Goal: Information Seeking & Learning: Check status

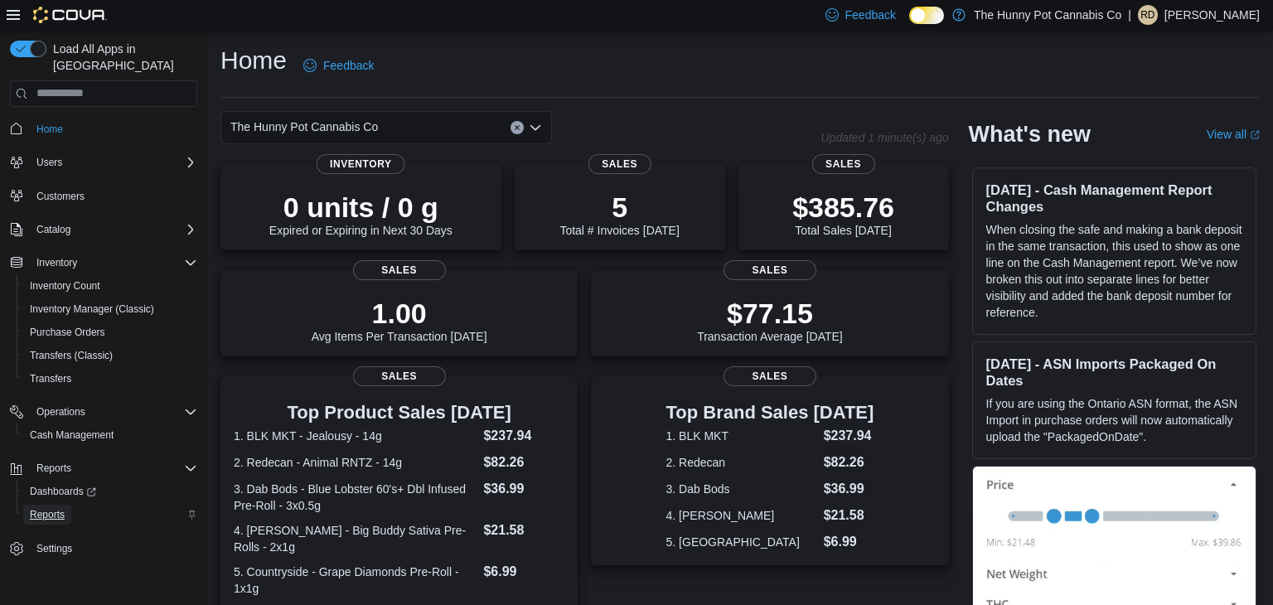
click at [52, 508] on span "Reports" at bounding box center [47, 514] width 35 height 13
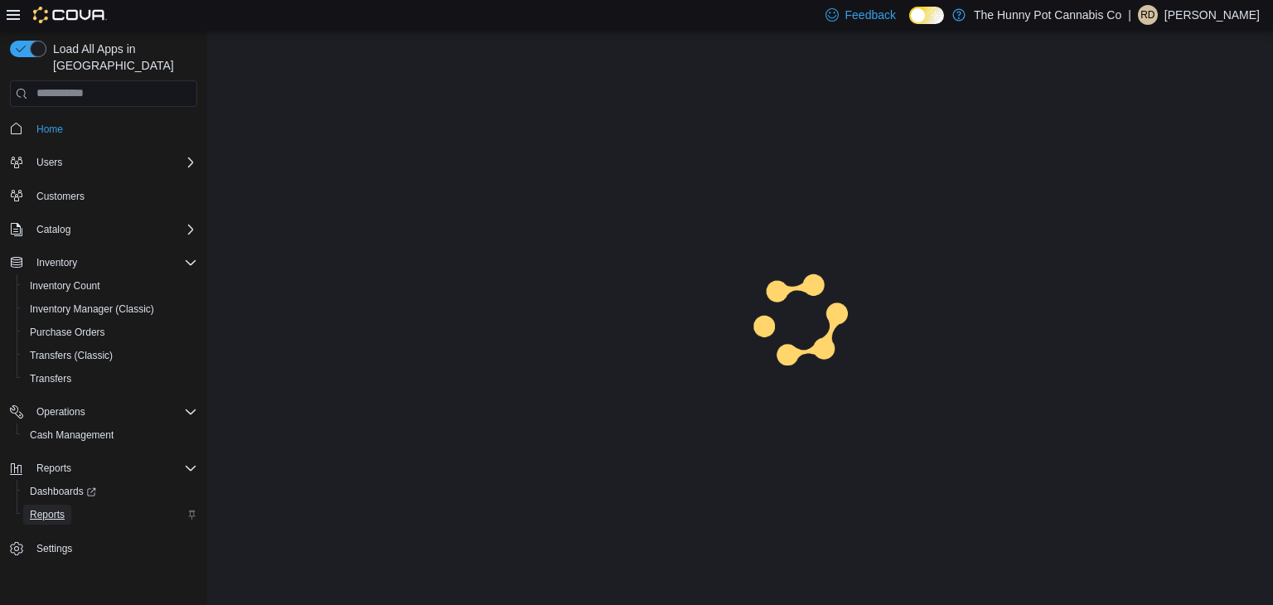
click at [52, 508] on span "Reports" at bounding box center [47, 514] width 35 height 13
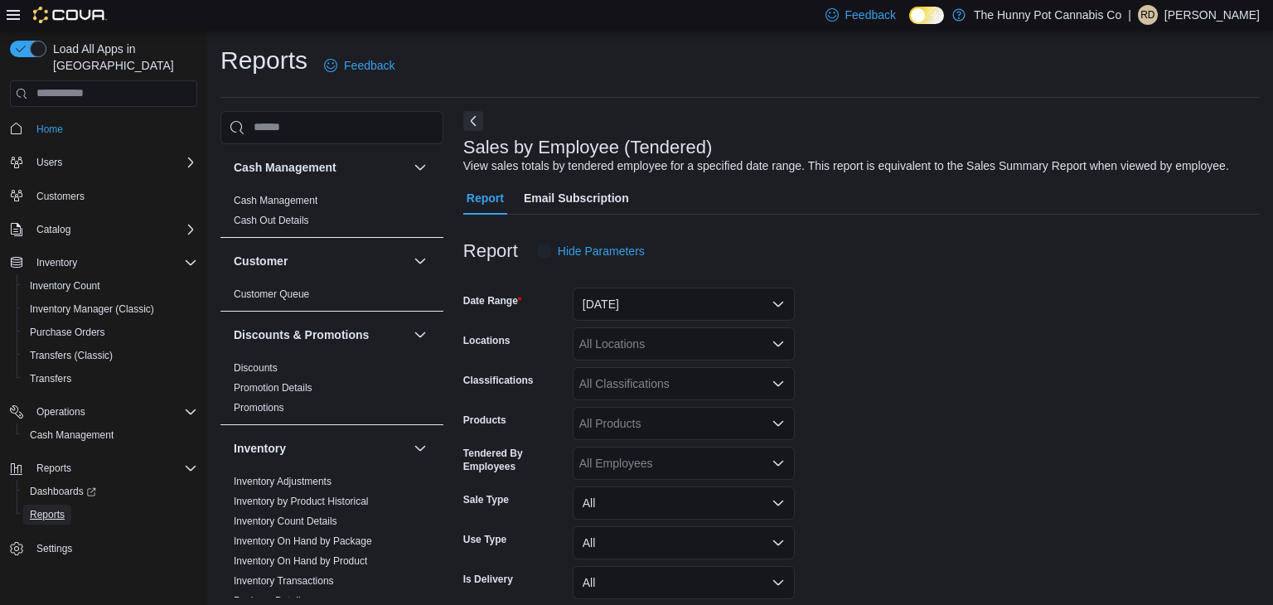
scroll to position [38, 0]
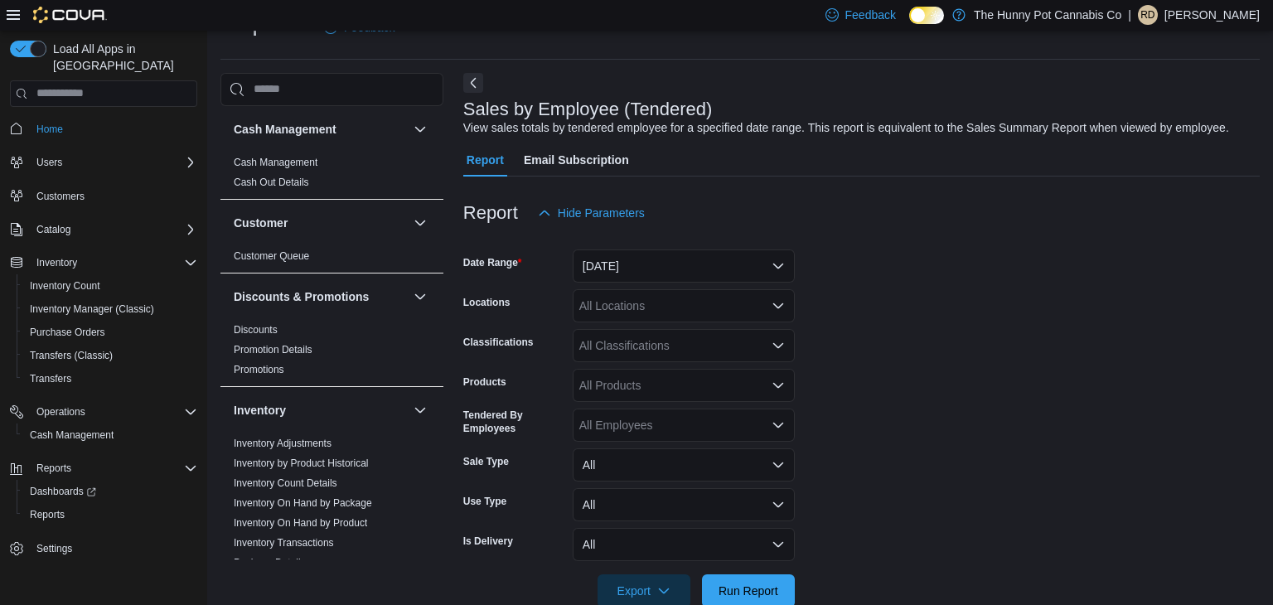
click at [931, 282] on form "Date Range Yesterday Locations All Locations Classifications All Classification…" at bounding box center [861, 419] width 796 height 378
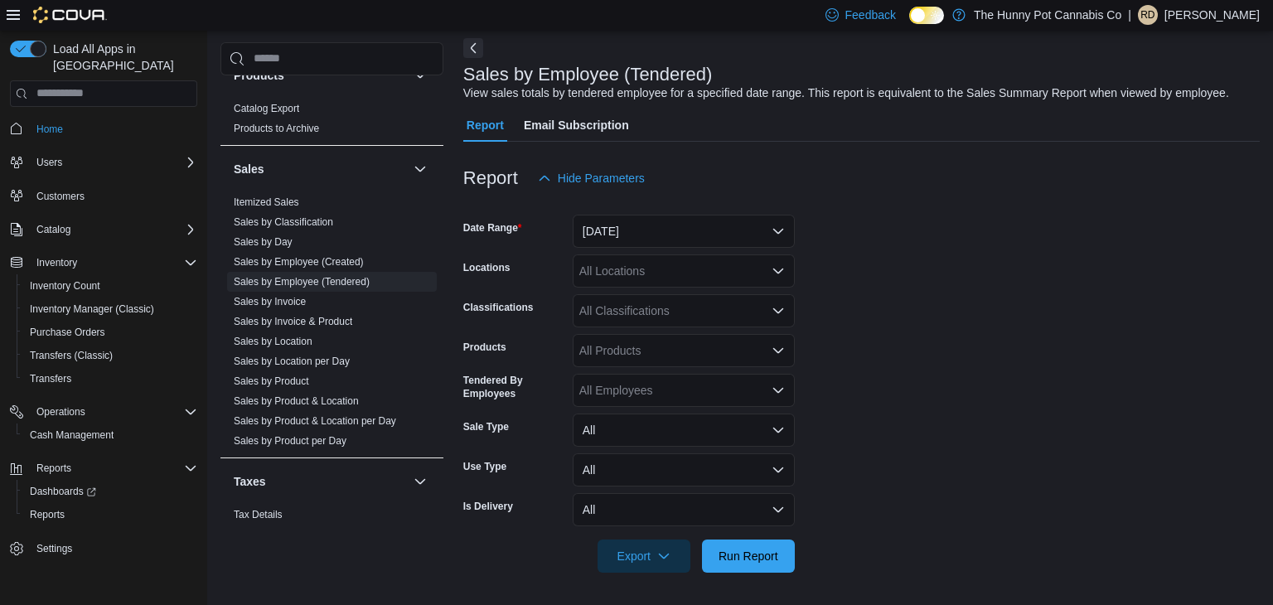
scroll to position [852, 0]
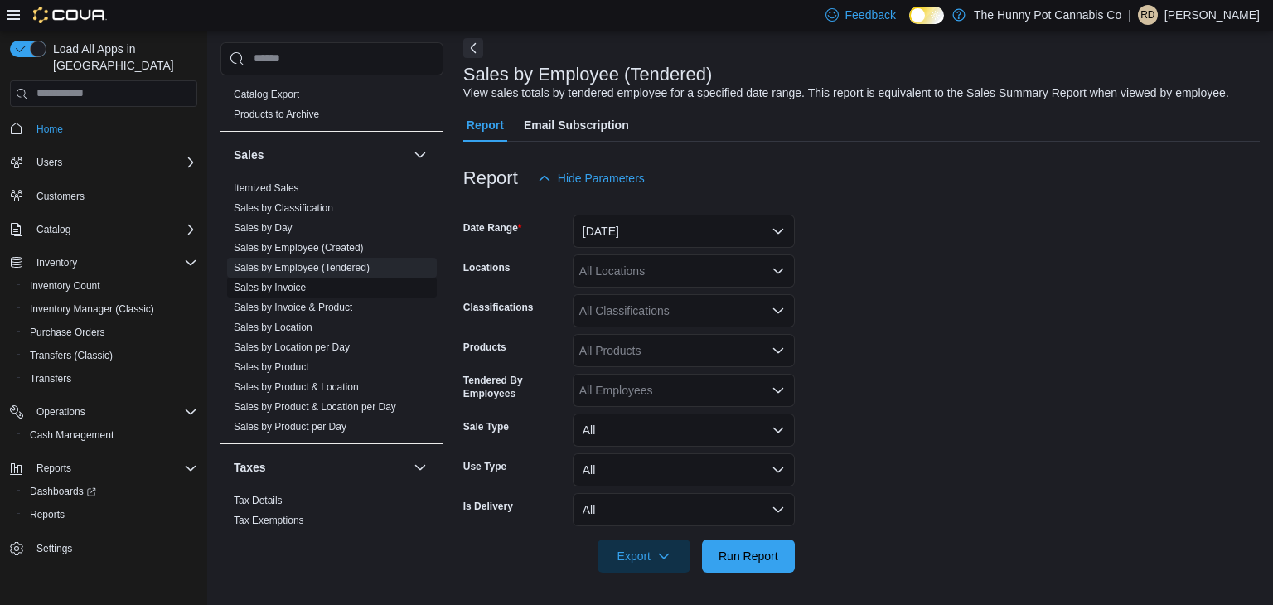
click at [296, 284] on link "Sales by Invoice" at bounding box center [270, 287] width 72 height 12
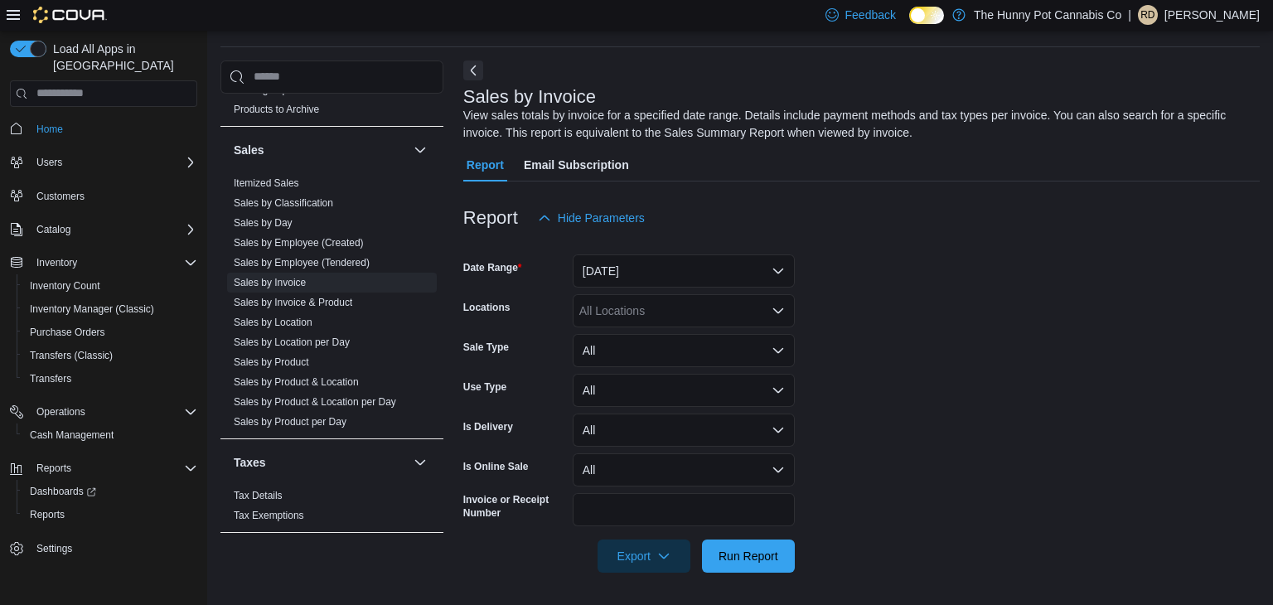
scroll to position [875, 0]
click at [686, 273] on button "Yesterday" at bounding box center [684, 270] width 222 height 33
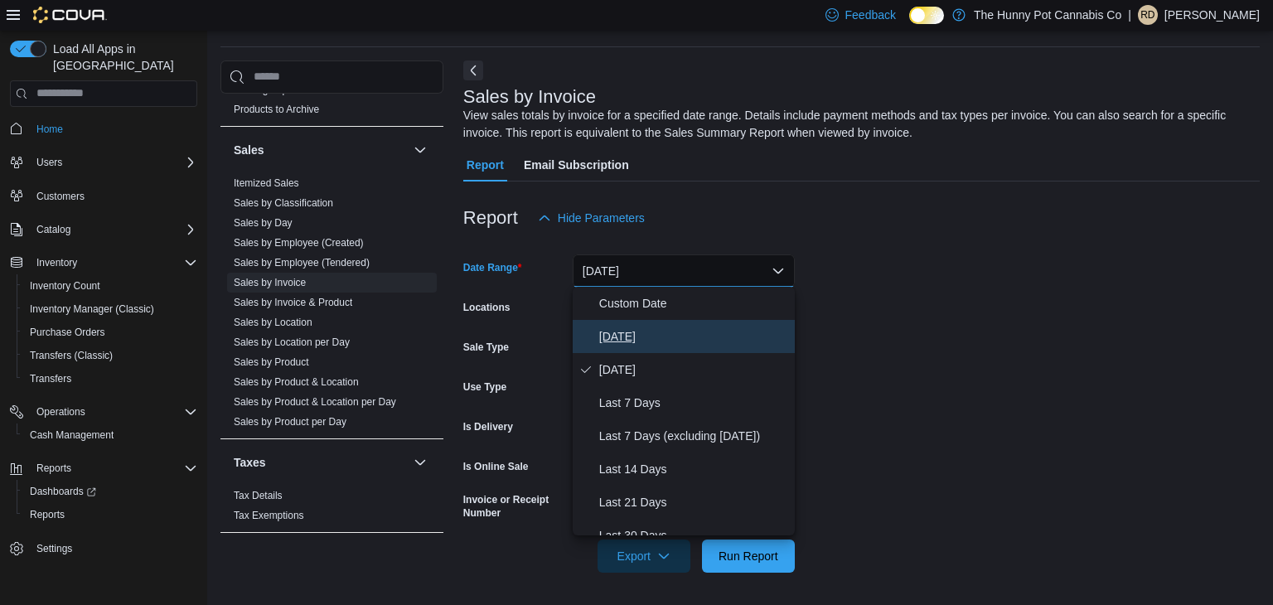
click at [666, 341] on span "Today" at bounding box center [693, 336] width 189 height 20
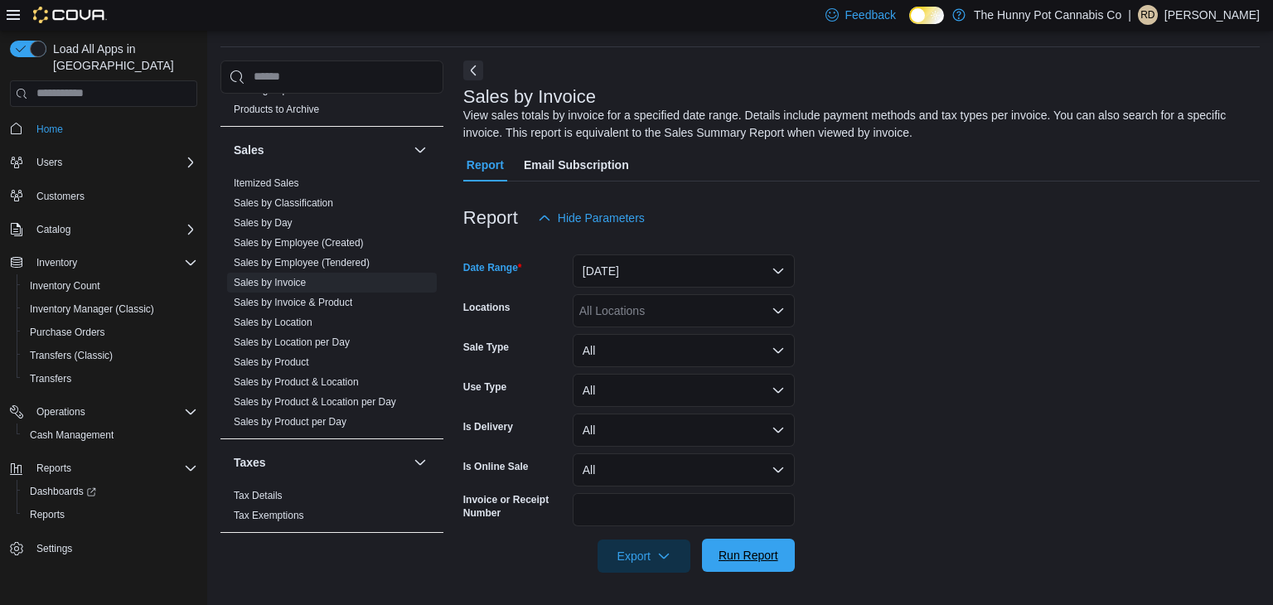
click at [748, 554] on span "Run Report" at bounding box center [748, 555] width 60 height 17
click at [876, 453] on form "Date Range Today Locations All Locations Sale Type All Use Type All Is Delivery…" at bounding box center [861, 403] width 796 height 338
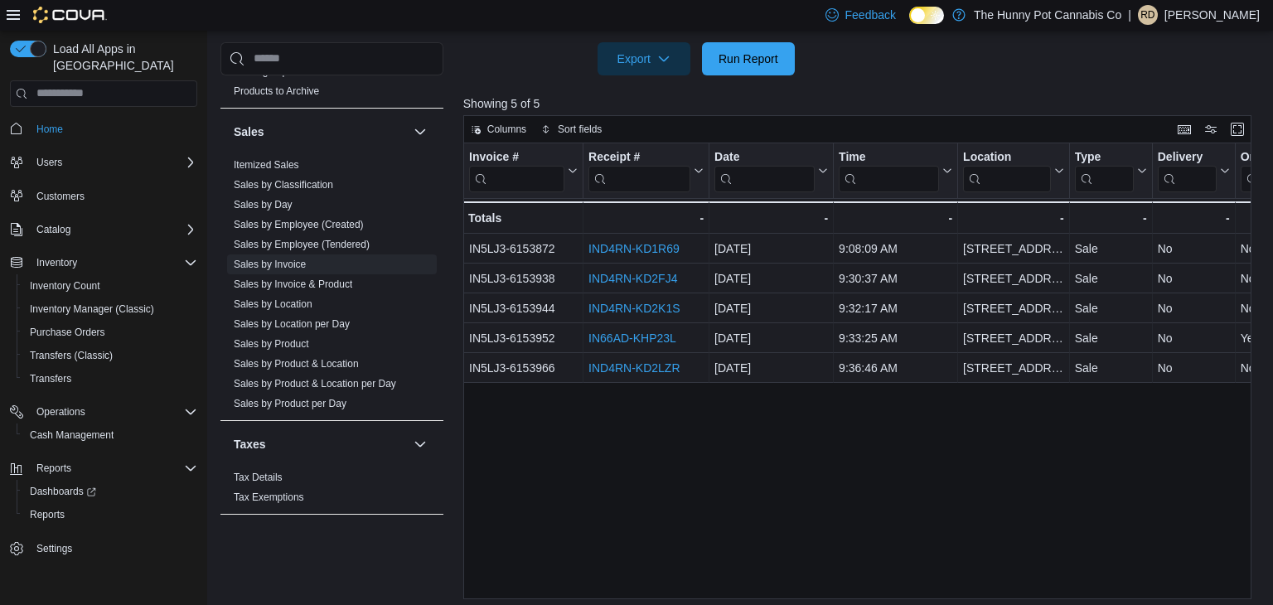
scroll to position [554, 0]
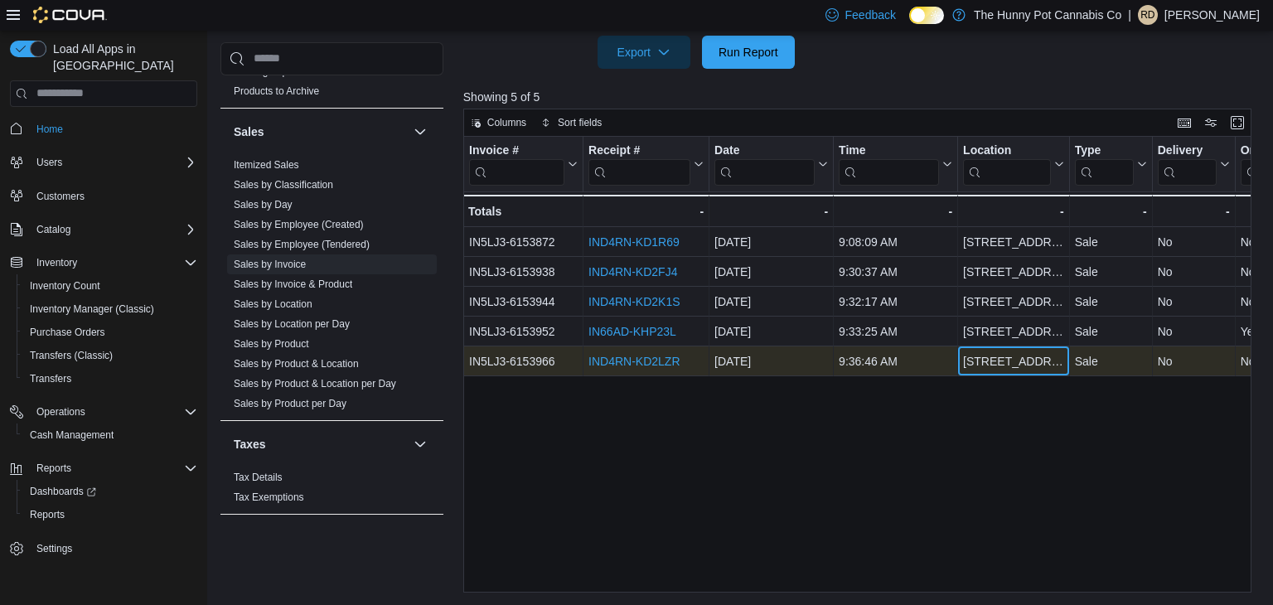
click at [963, 366] on div "2173 Yonge St" at bounding box center [1013, 361] width 101 height 20
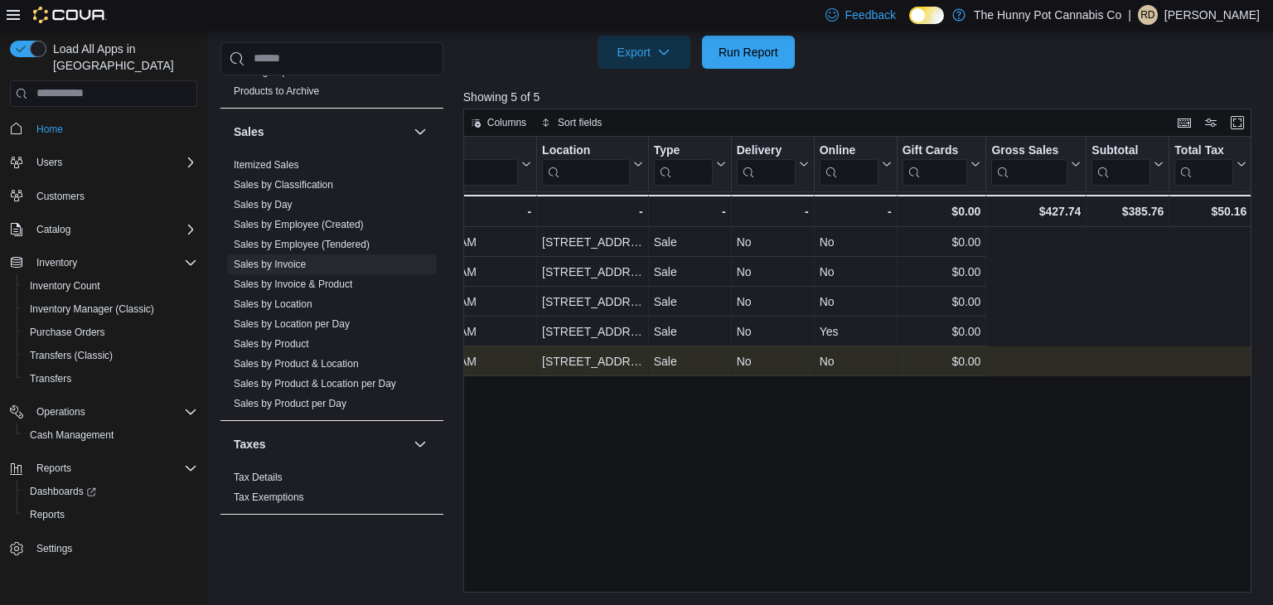
scroll to position [0, 0]
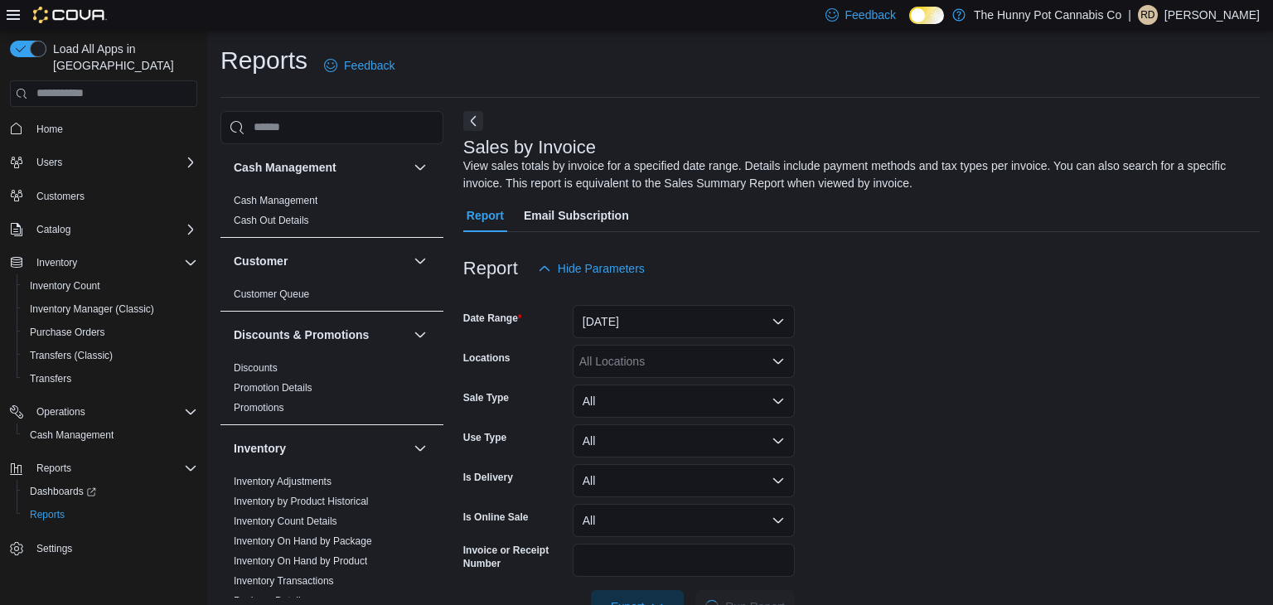
scroll to position [51, 0]
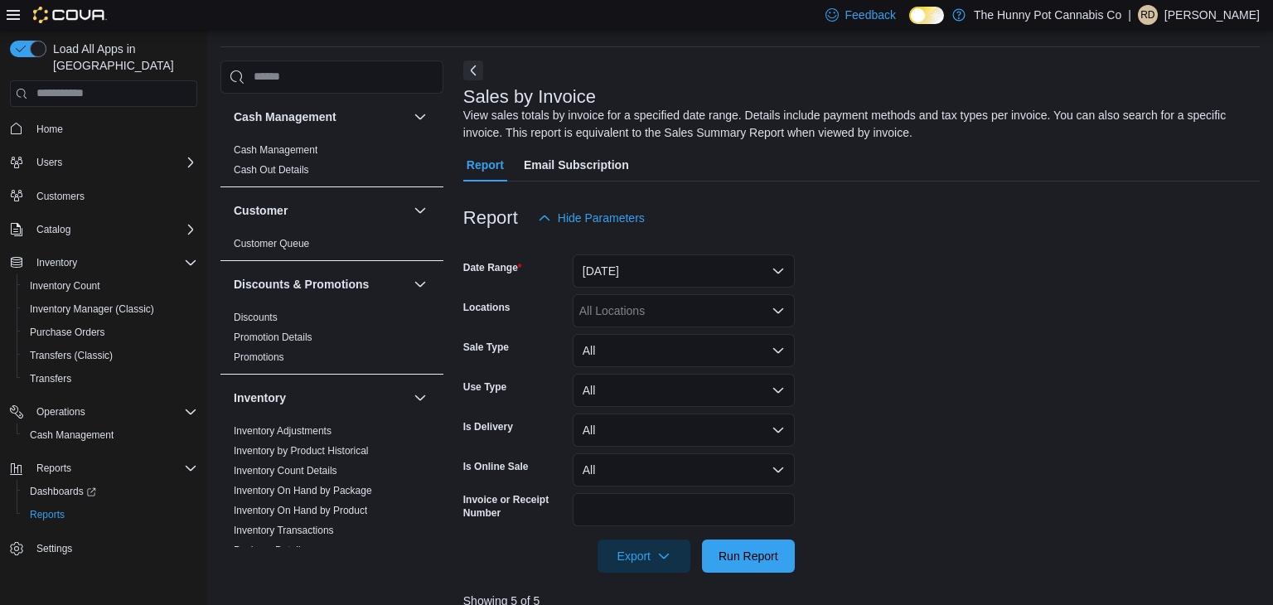
click at [906, 258] on form "Date Range Today Locations All Locations Sale Type All Use Type All Is Delivery…" at bounding box center [861, 403] width 796 height 338
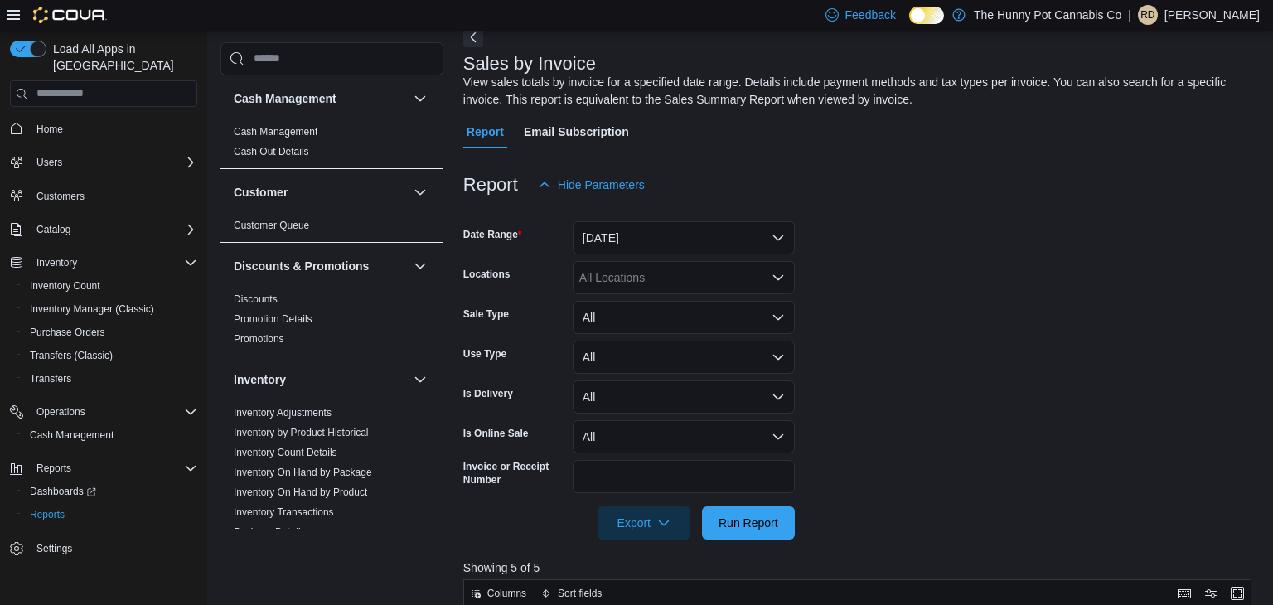
scroll to position [117, 0]
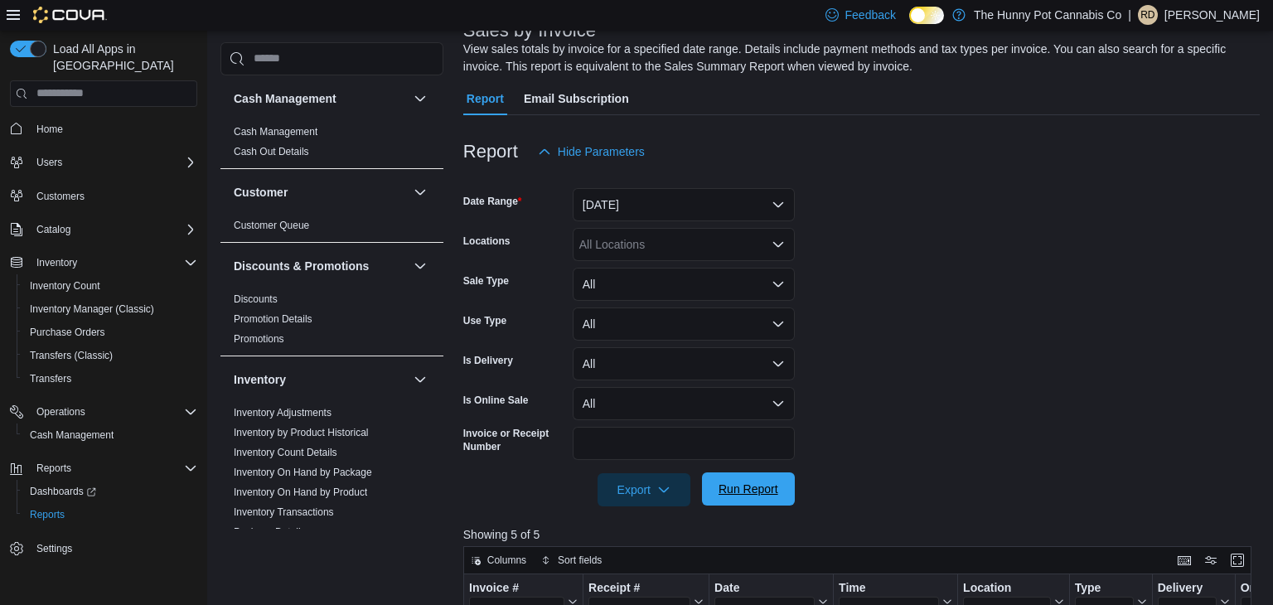
click at [750, 500] on span "Run Report" at bounding box center [748, 488] width 73 height 33
click at [670, 256] on div "All Locations" at bounding box center [684, 244] width 222 height 33
type input "****"
click at [694, 268] on div "2173 Yonge St" at bounding box center [684, 272] width 202 height 17
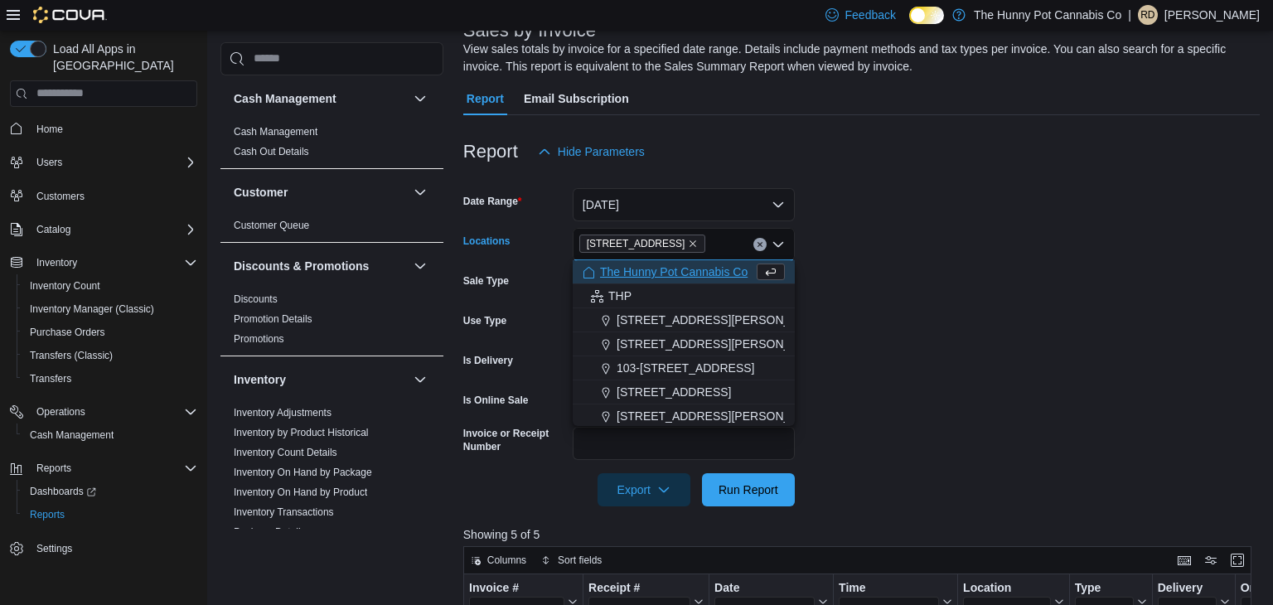
click at [1047, 324] on form "Date Range Today Locations 2173 Yonge St Combo box. Selected. 2173 Yonge St. Pr…" at bounding box center [861, 337] width 796 height 338
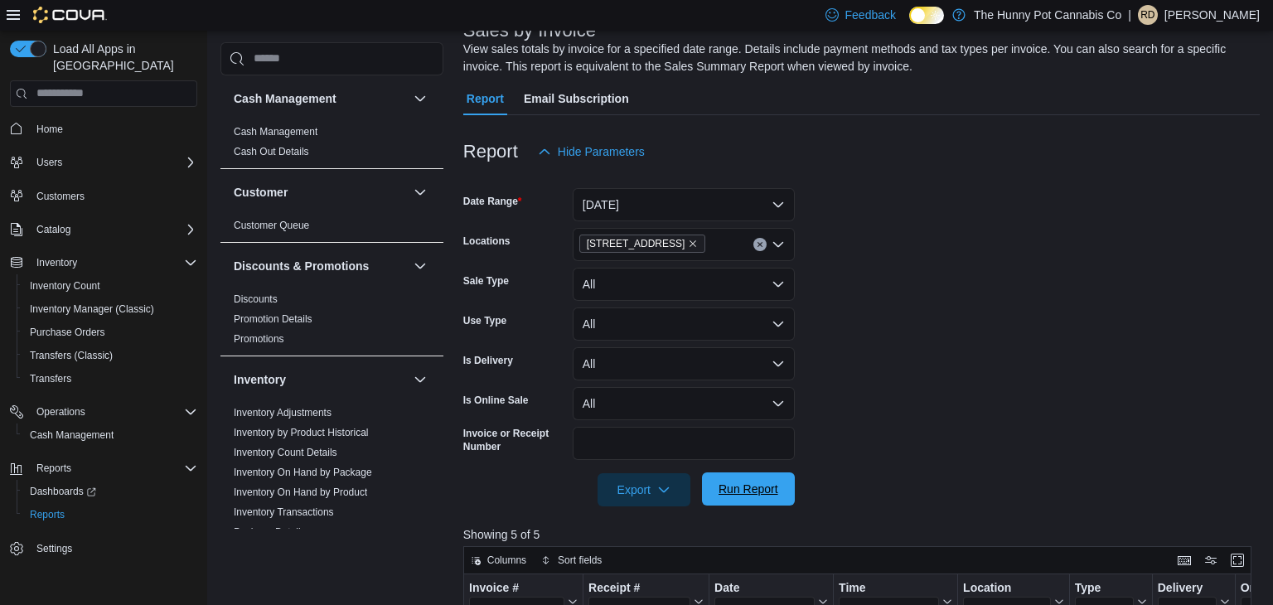
click at [733, 500] on span "Run Report" at bounding box center [748, 488] width 73 height 33
click at [913, 416] on form "Date Range Today Locations 2173 Yonge St Sale Type All Use Type All Is Delivery…" at bounding box center [861, 337] width 796 height 338
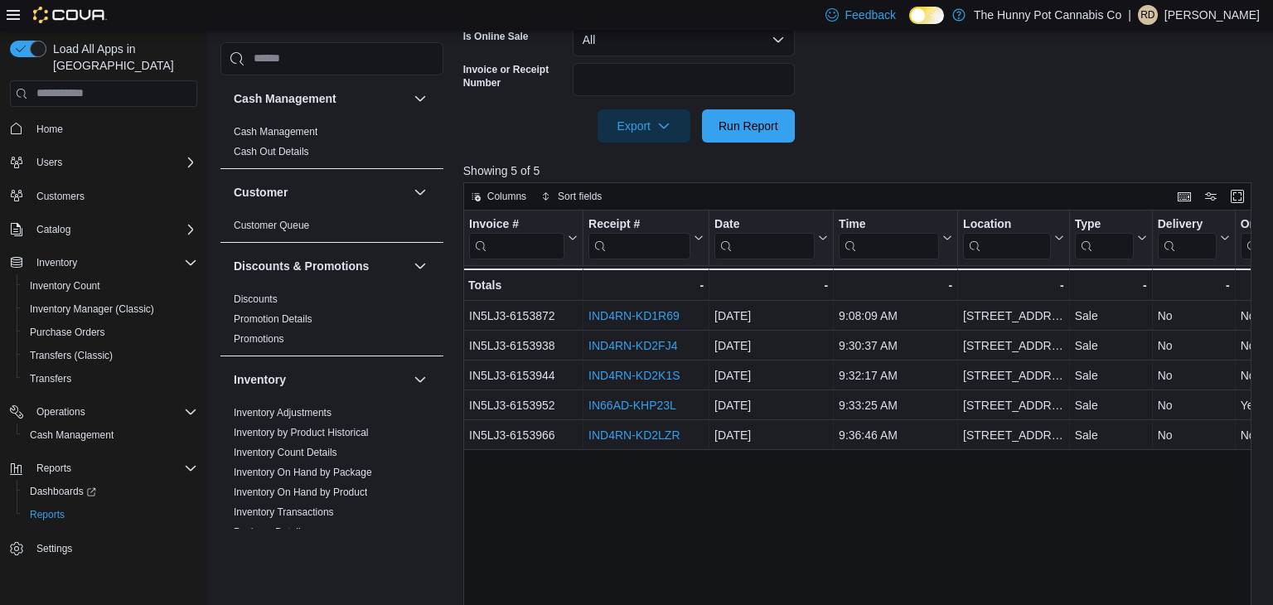
scroll to position [481, 0]
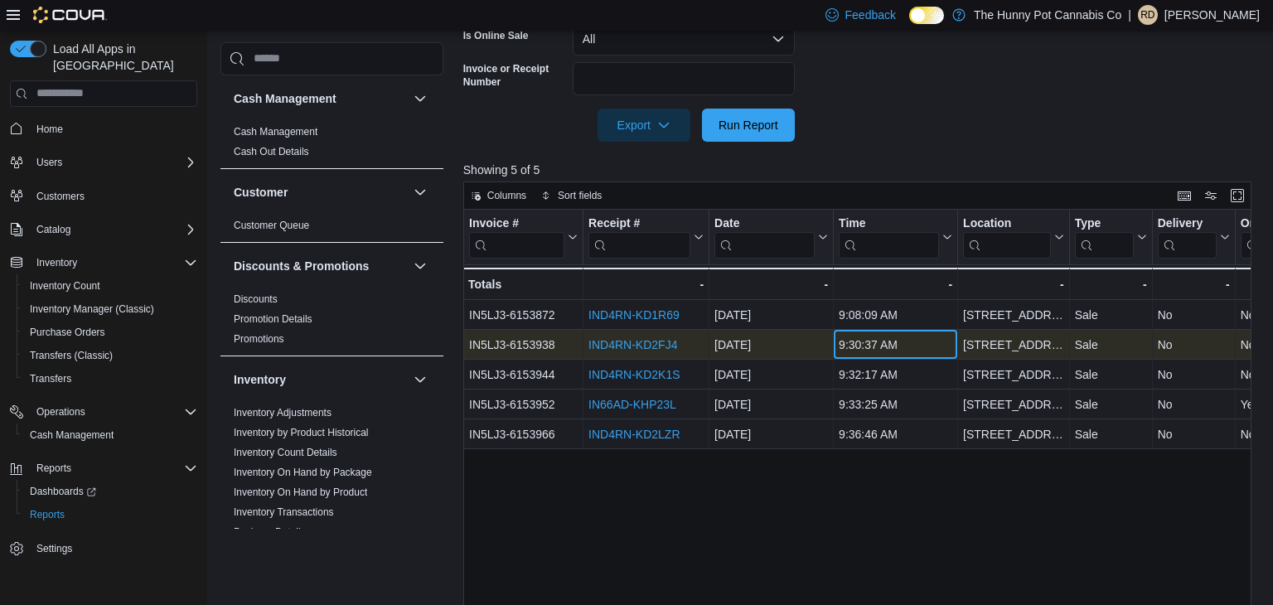
click at [927, 353] on div "9:30:37 AM - Time, column 4, row 2" at bounding box center [896, 345] width 124 height 30
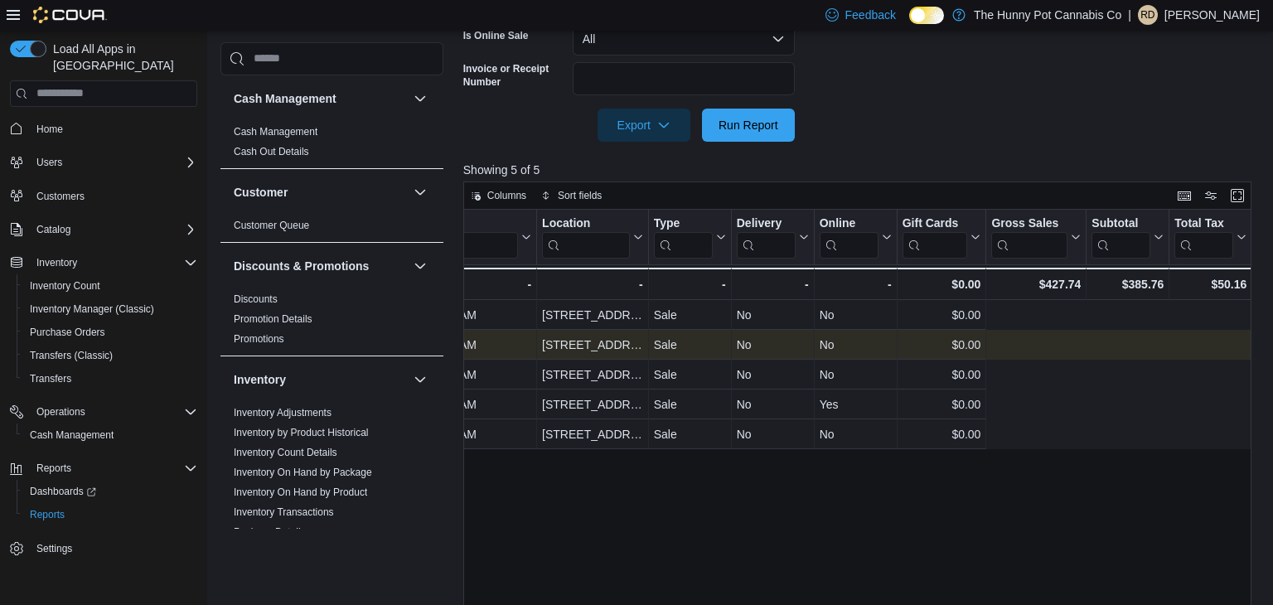
scroll to position [0, 0]
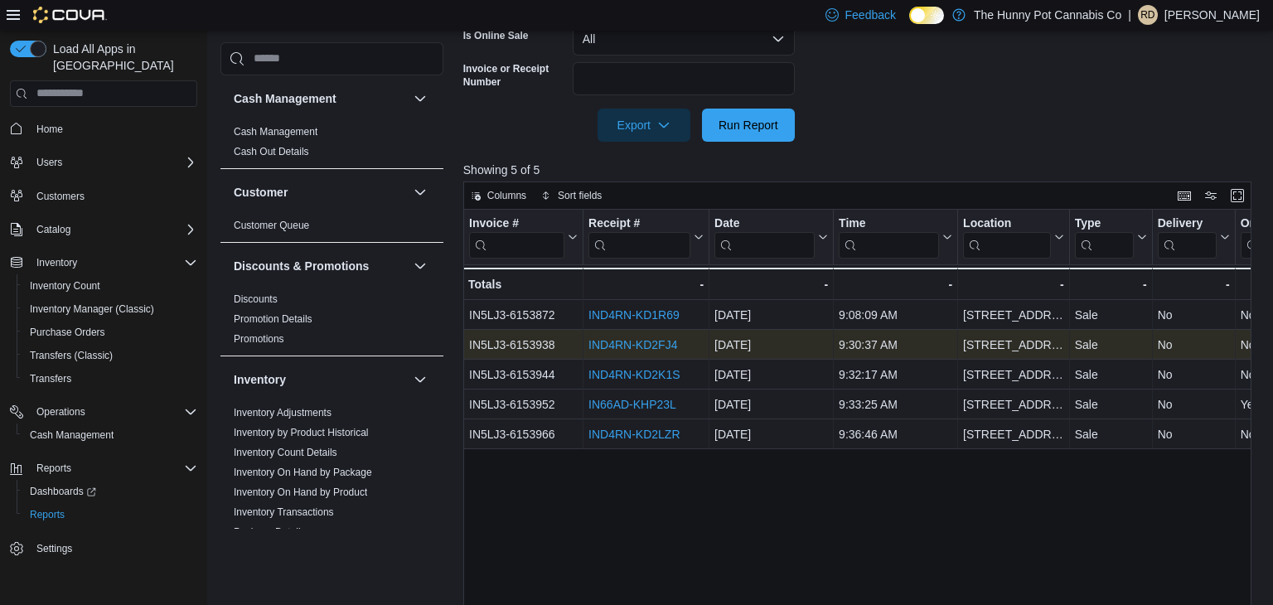
click at [650, 344] on link "IND4RN-KD2FJ4" at bounding box center [632, 344] width 89 height 13
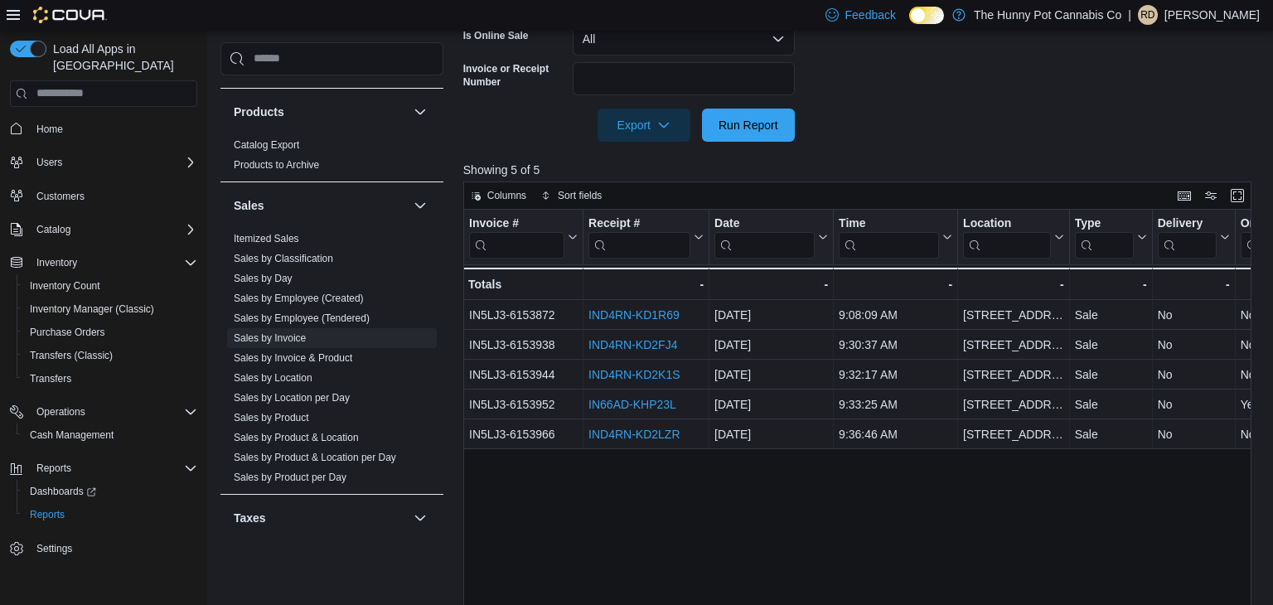
scroll to position [811, 0]
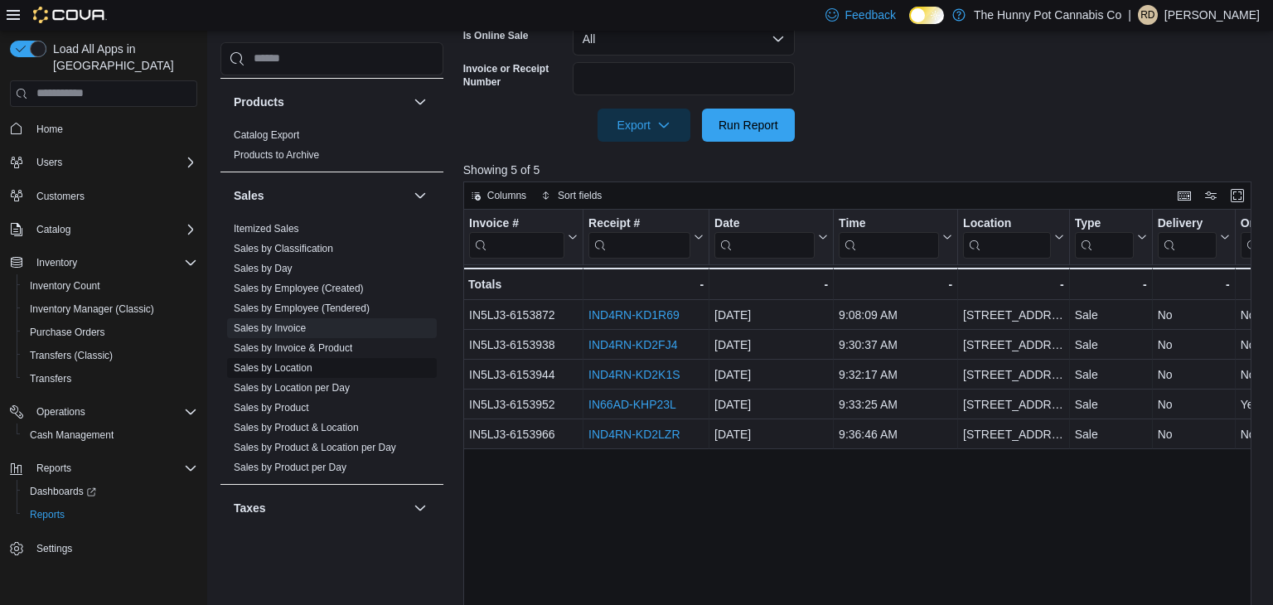
click at [302, 364] on link "Sales by Location" at bounding box center [273, 367] width 79 height 12
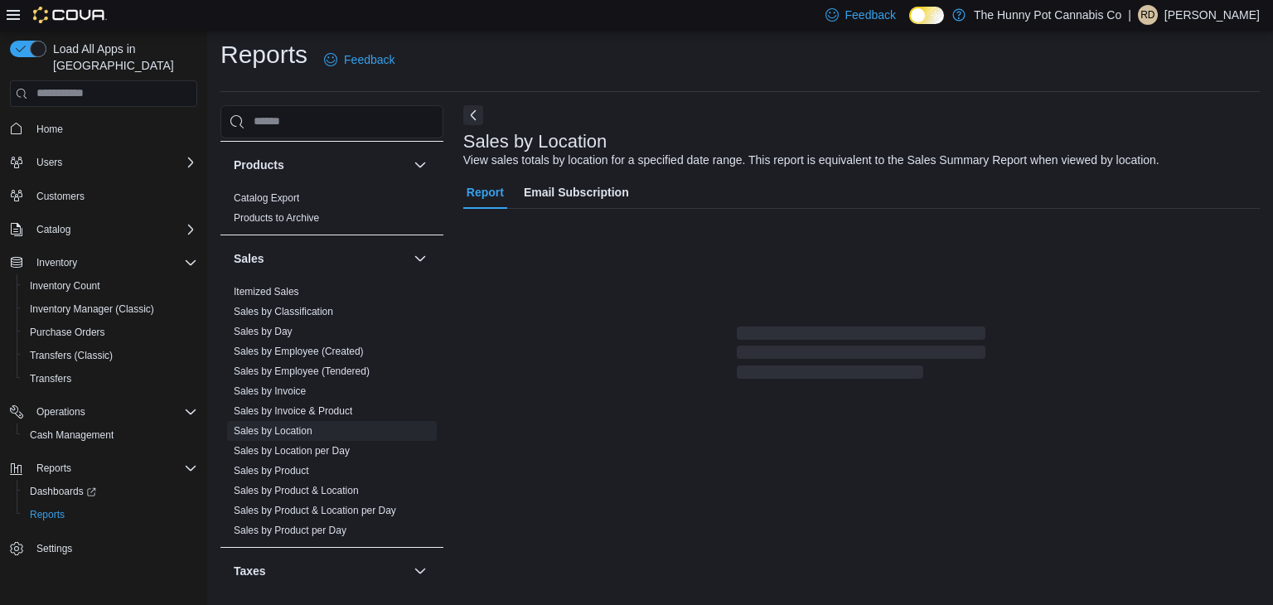
scroll to position [33, 0]
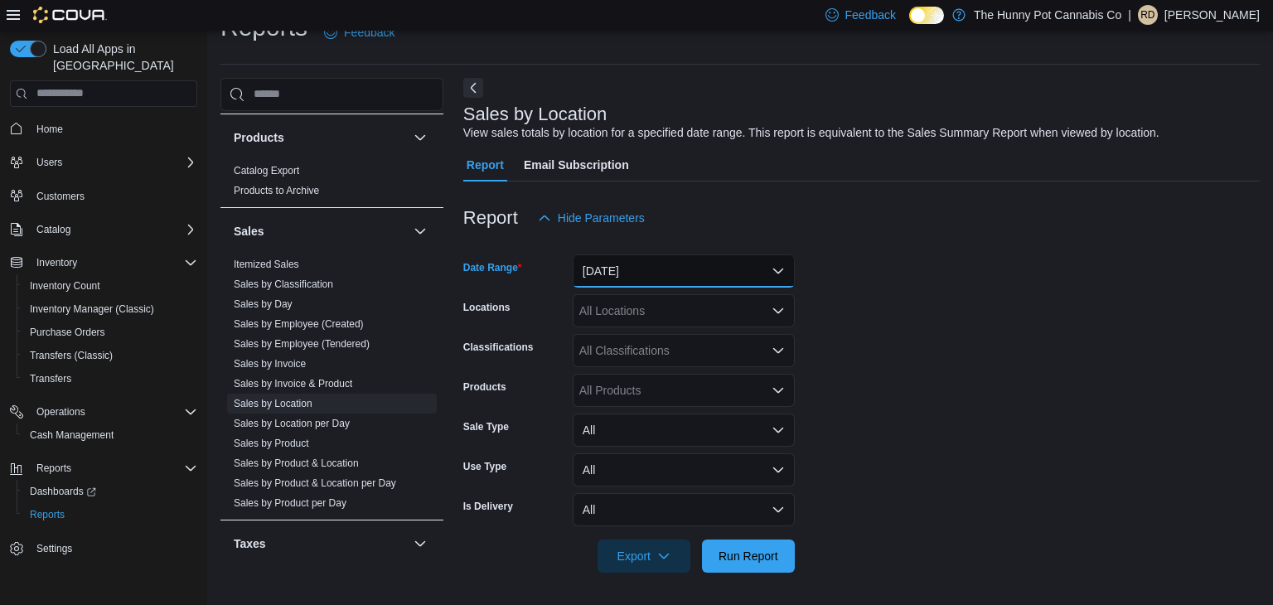
click at [635, 278] on button "Yesterday" at bounding box center [684, 270] width 222 height 33
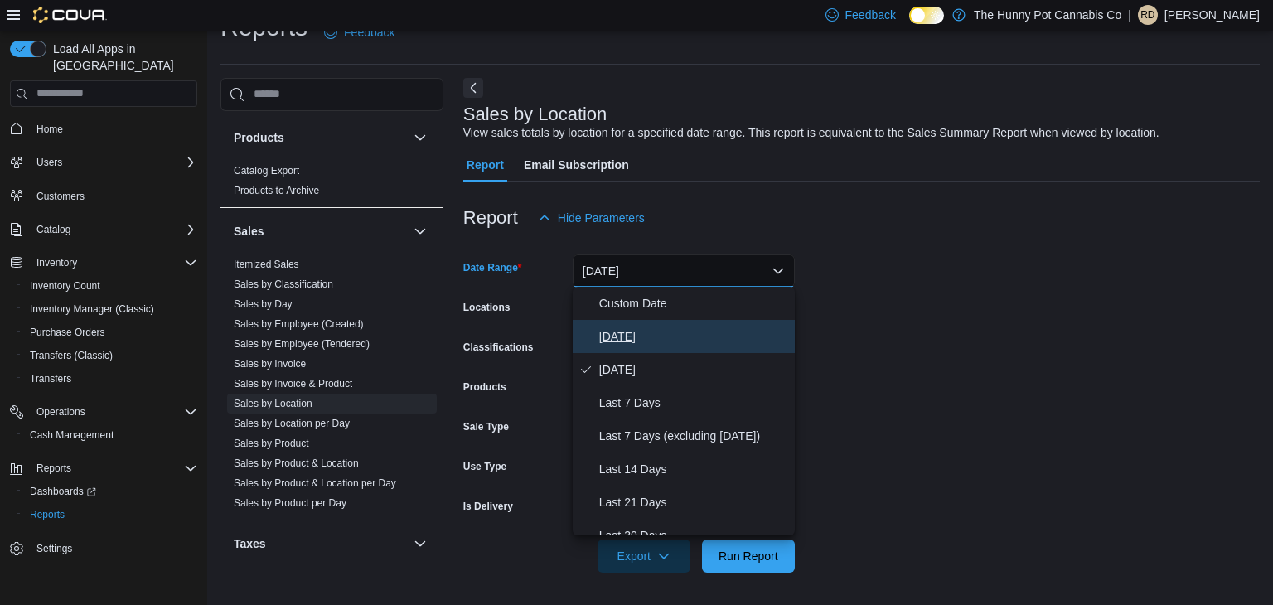
click at [622, 338] on span "Today" at bounding box center [693, 336] width 189 height 20
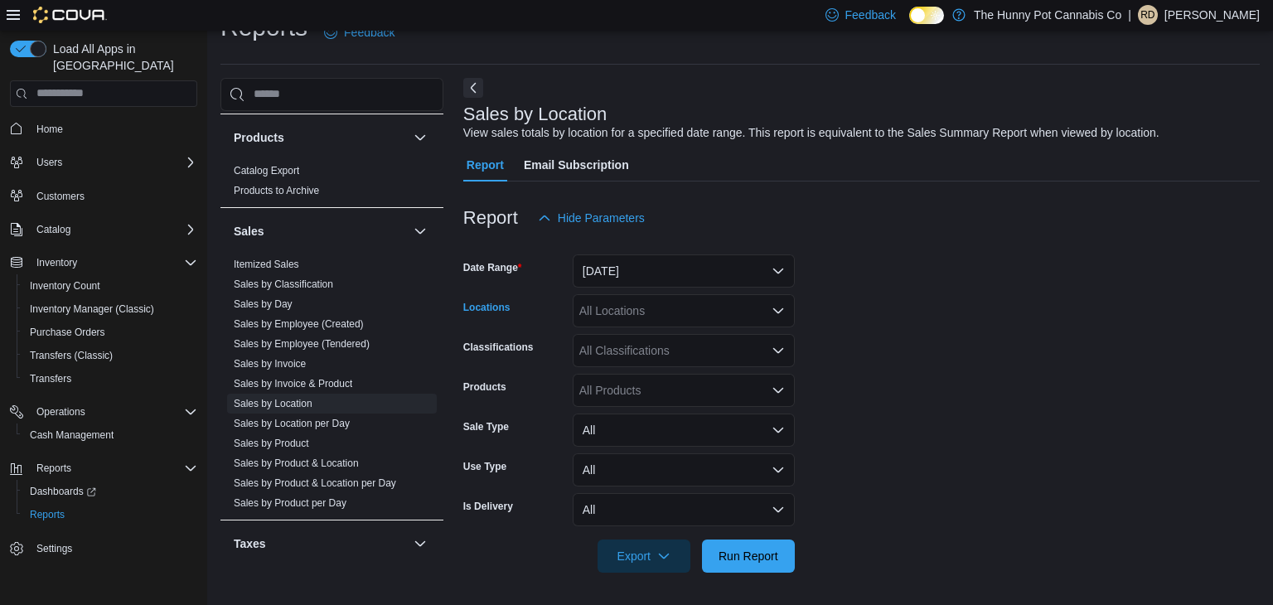
click at [646, 318] on div "All Locations" at bounding box center [684, 310] width 222 height 33
type input "****"
click at [668, 333] on span "2173 Yonge St" at bounding box center [673, 338] width 114 height 17
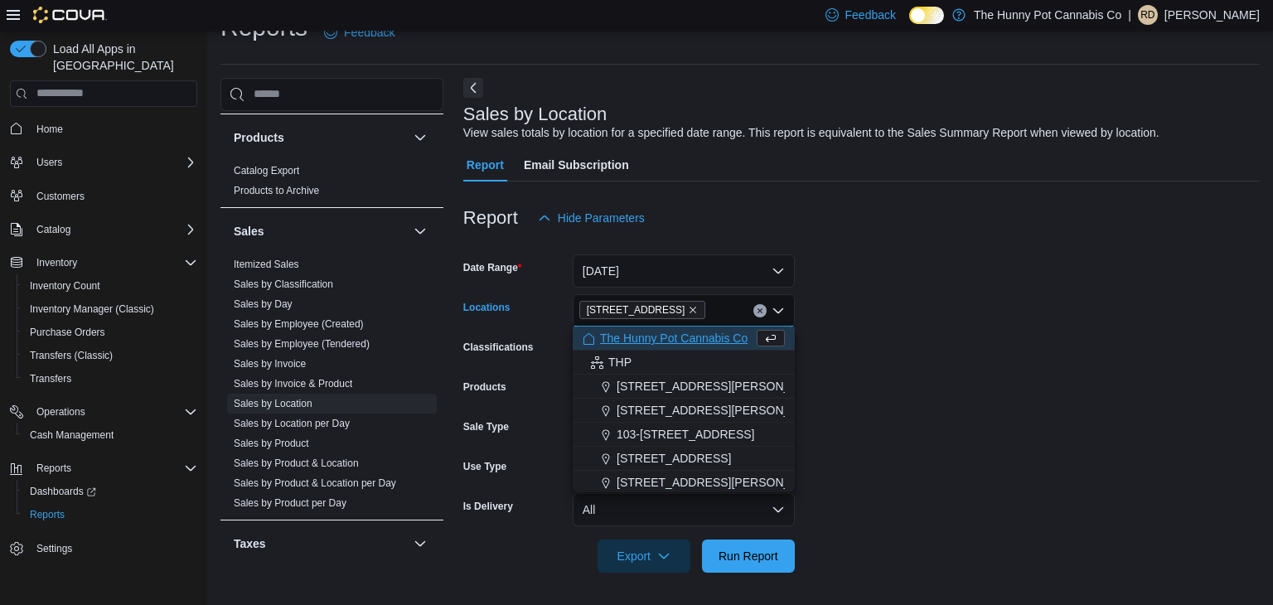
click at [962, 361] on form "Date Range Today Locations 2173 Yonge St Combo box. Selected. 2173 Yonge St. Pr…" at bounding box center [861, 403] width 796 height 338
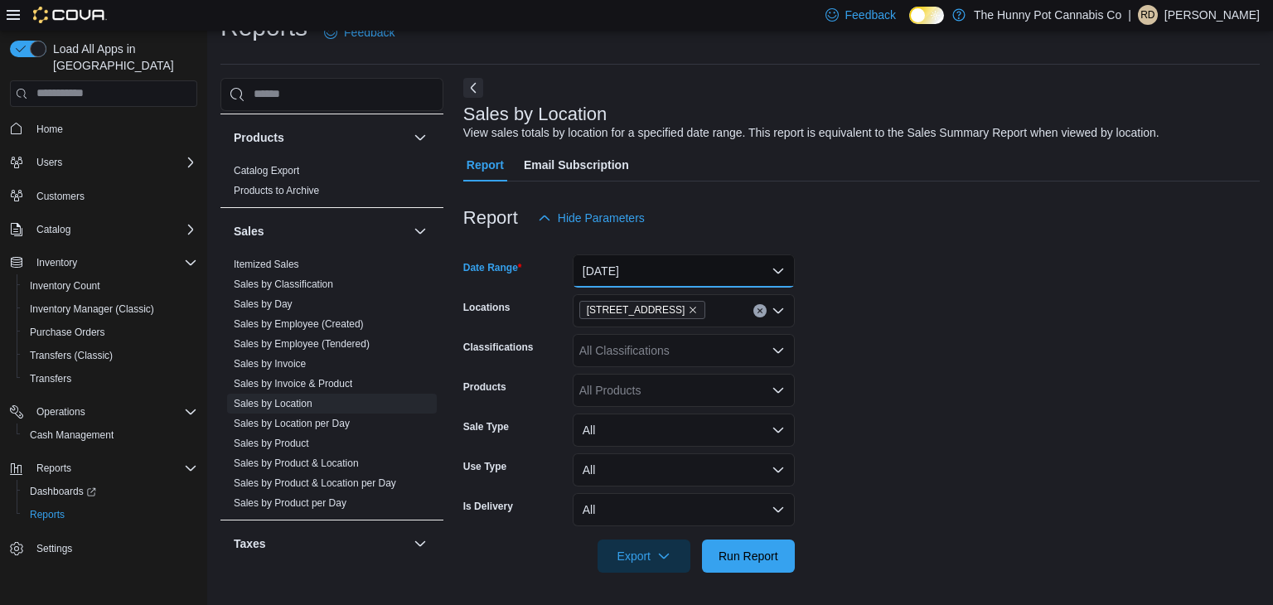
click at [681, 271] on button "Today" at bounding box center [684, 270] width 222 height 33
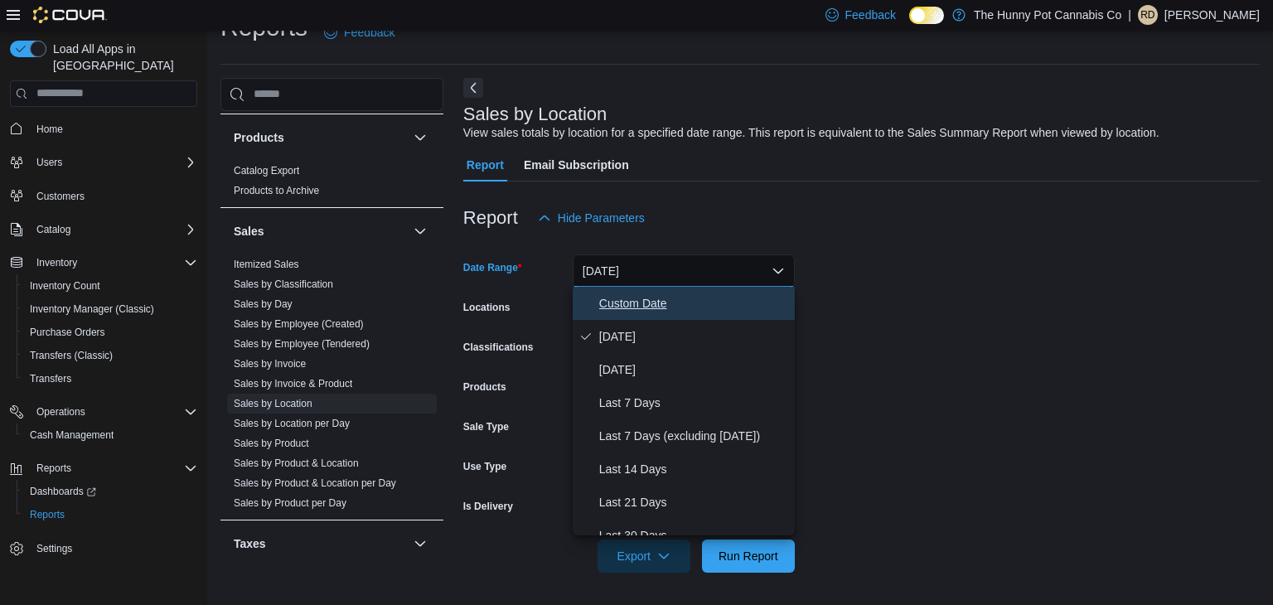
click at [672, 298] on span "Custom Date" at bounding box center [693, 303] width 189 height 20
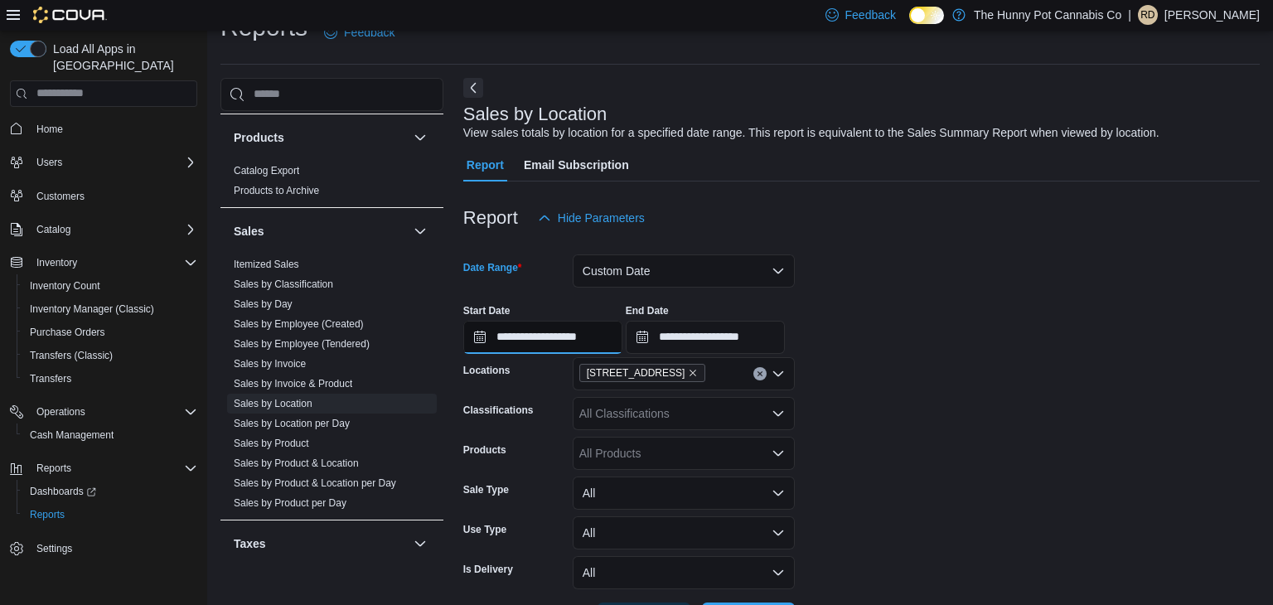
click at [601, 332] on input "**********" at bounding box center [542, 337] width 159 height 33
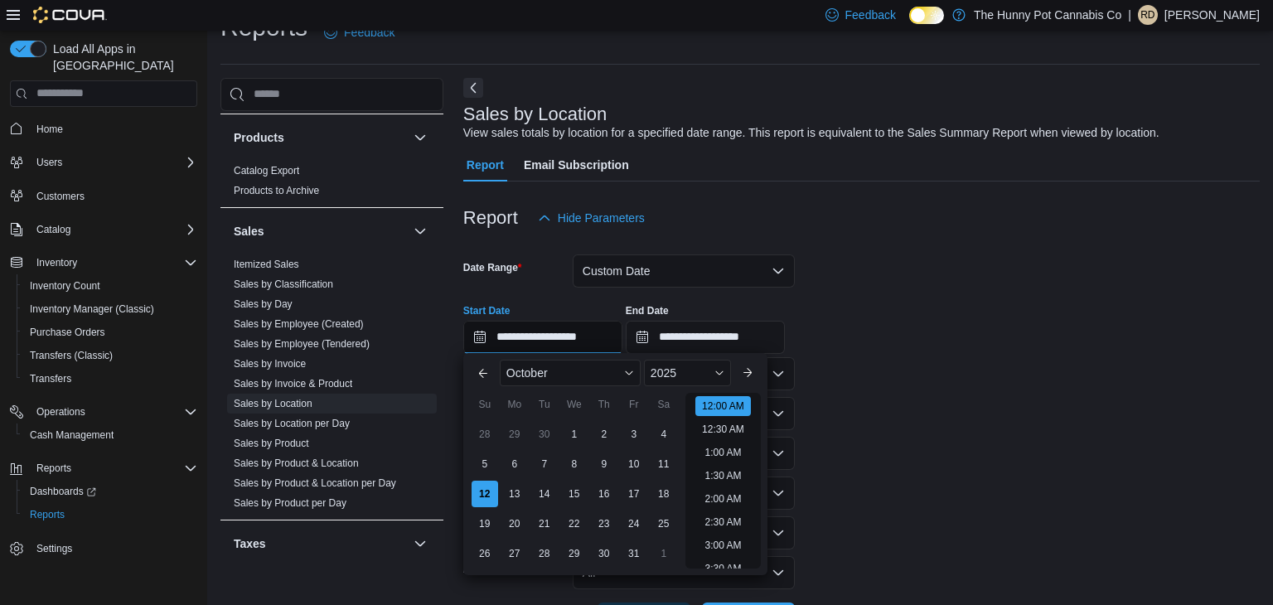
scroll to position [51, 0]
type input "**********"
click at [723, 418] on li "9:00 AM" at bounding box center [723, 423] width 50 height 20
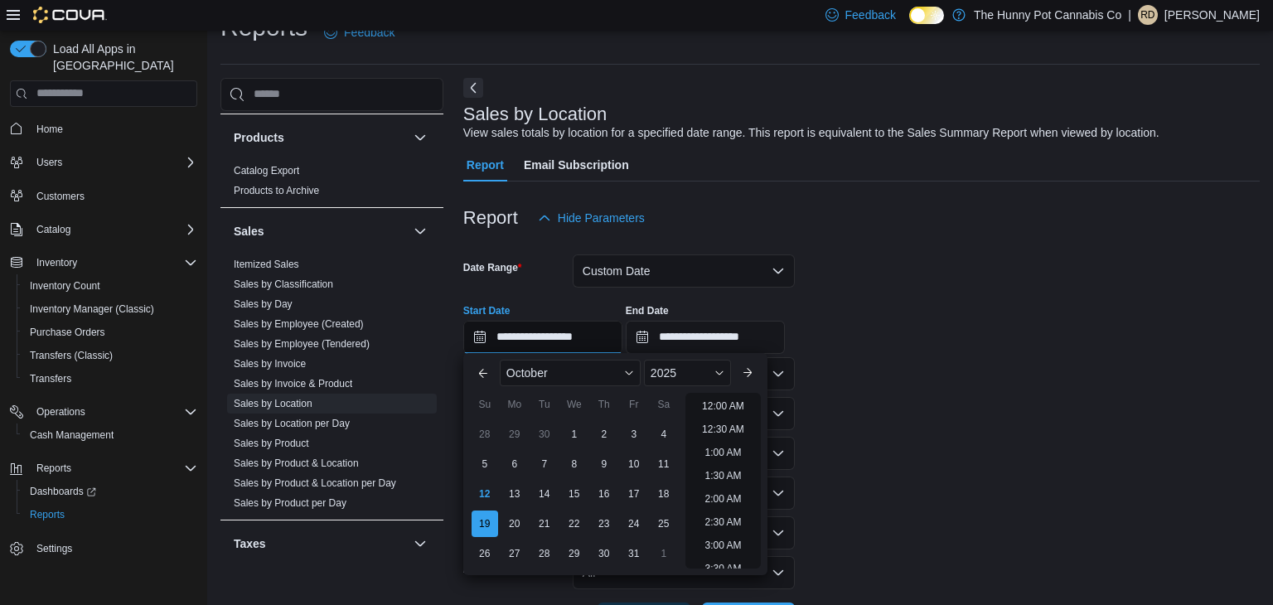
scroll to position [469, 0]
click at [785, 341] on input "**********" at bounding box center [705, 337] width 159 height 33
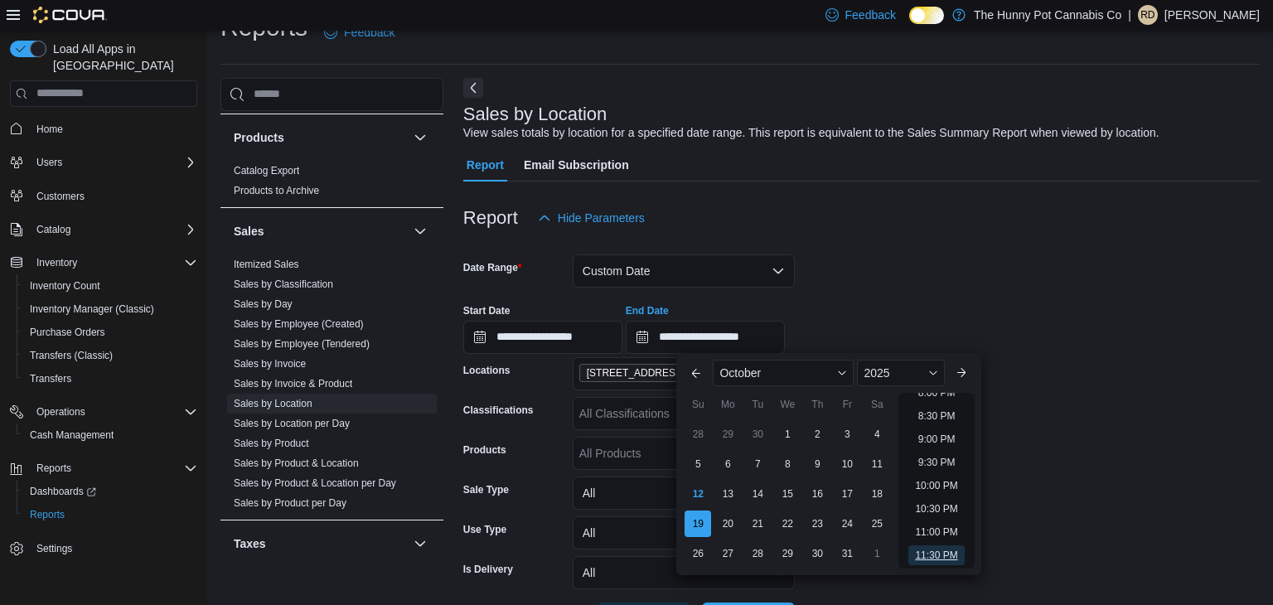
scroll to position [918, 0]
click at [607, 338] on input "**********" at bounding box center [542, 337] width 159 height 33
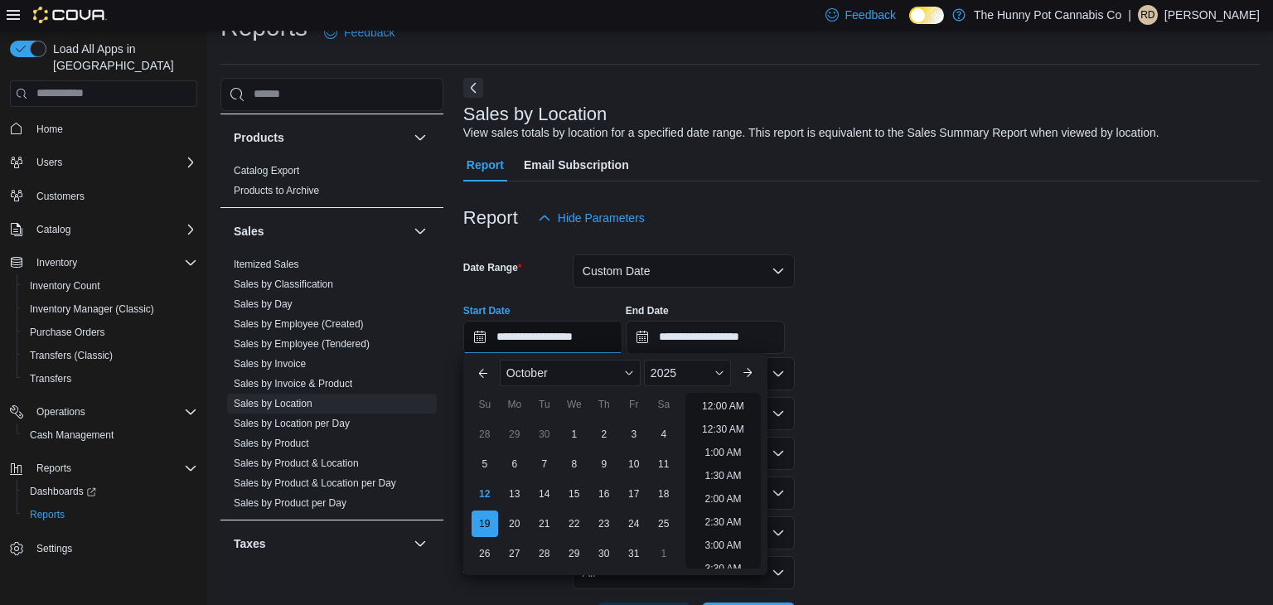
scroll to position [469, 0]
click at [486, 500] on div "12" at bounding box center [484, 494] width 29 height 29
type input "**********"
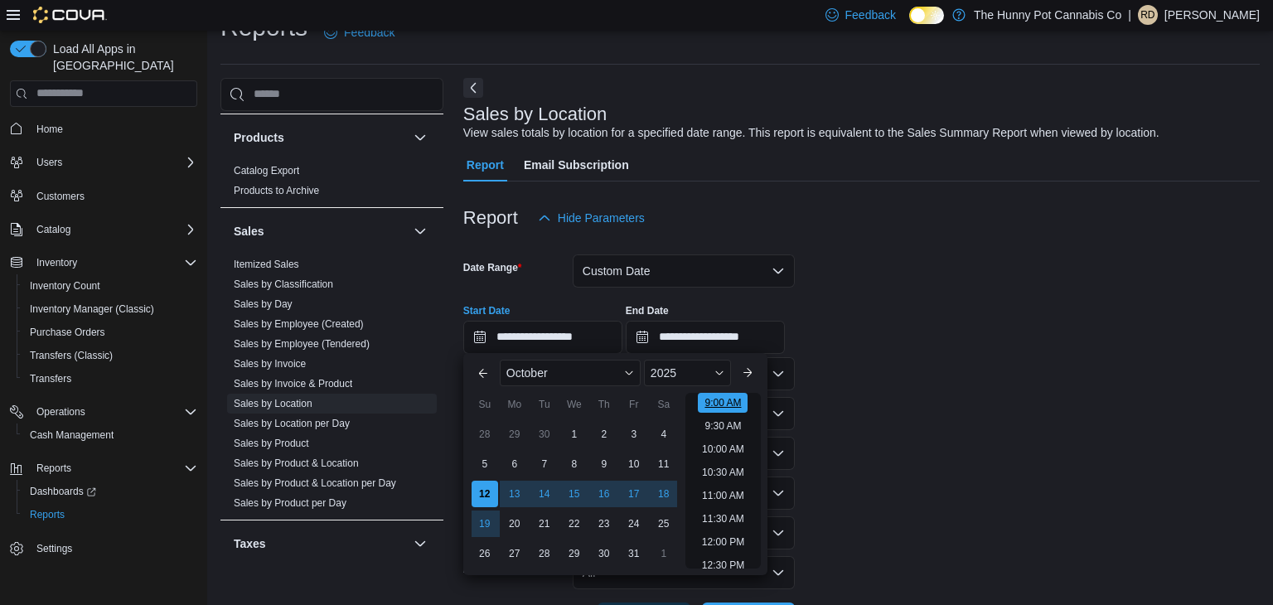
click at [723, 402] on li "9:00 AM" at bounding box center [723, 403] width 50 height 20
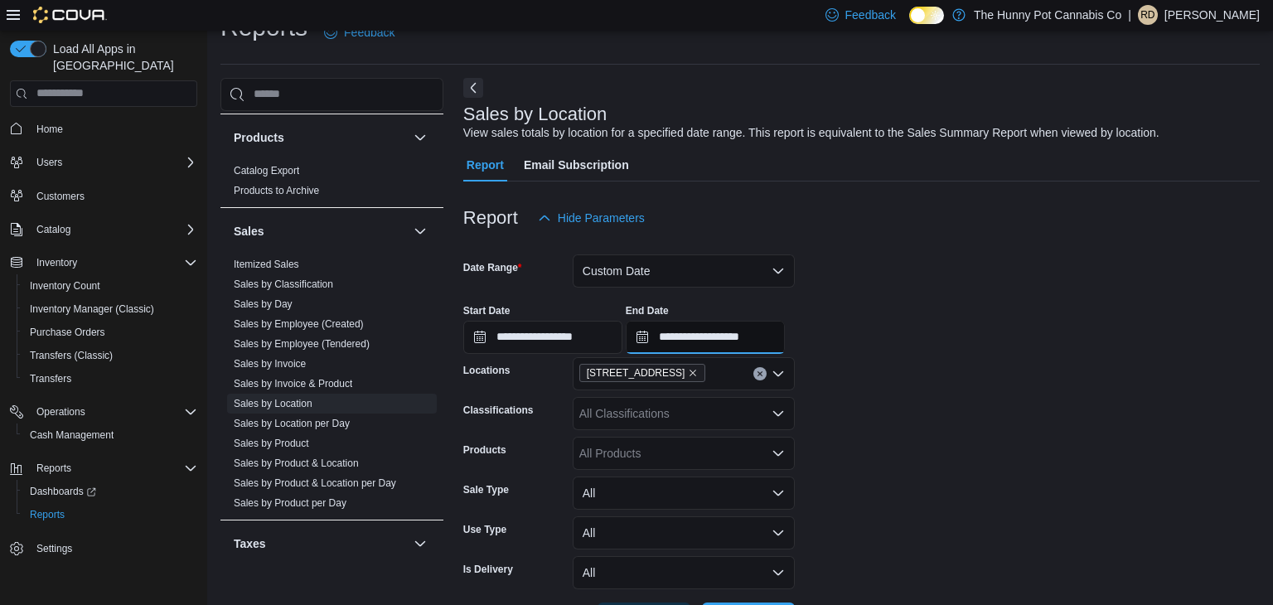
click at [785, 336] on input "**********" at bounding box center [705, 337] width 159 height 33
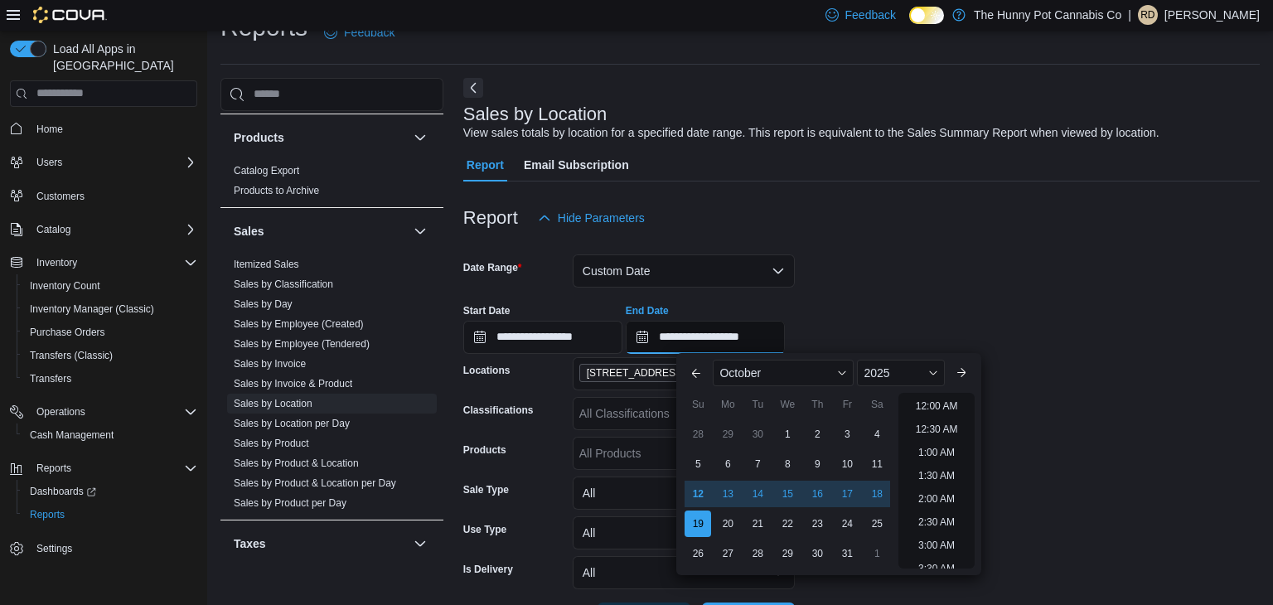
scroll to position [941, 0]
click at [704, 496] on div "12" at bounding box center [698, 494] width 29 height 29
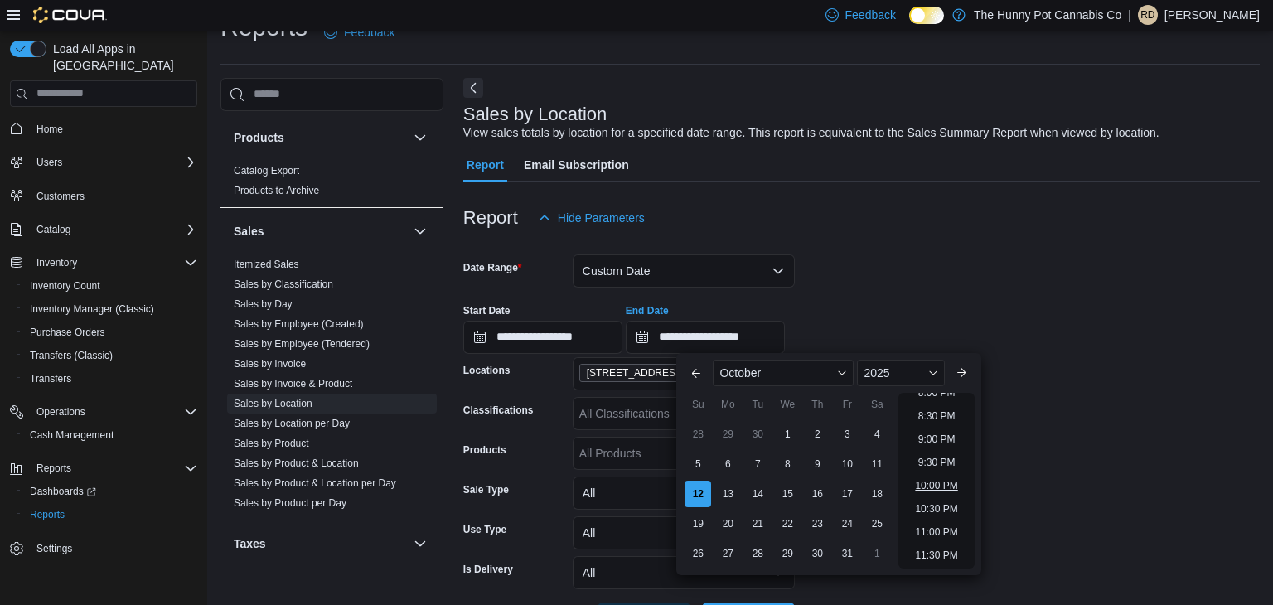
click at [937, 486] on li "10:00 PM" at bounding box center [936, 486] width 56 height 20
type input "**********"
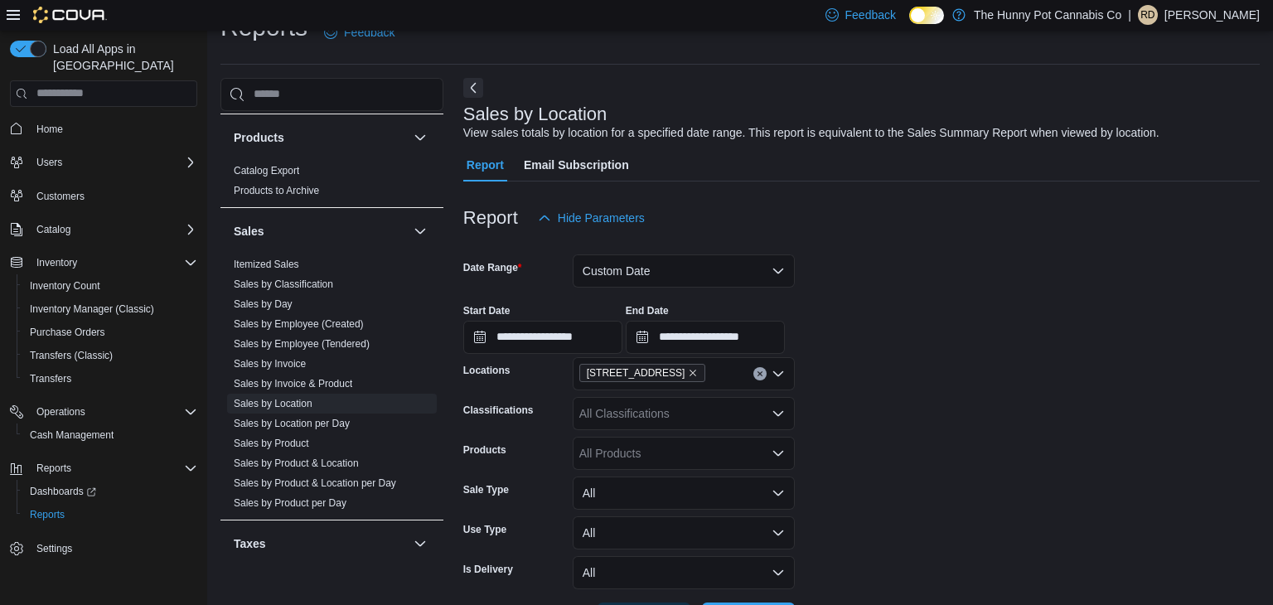
click at [965, 467] on form "**********" at bounding box center [861, 434] width 796 height 401
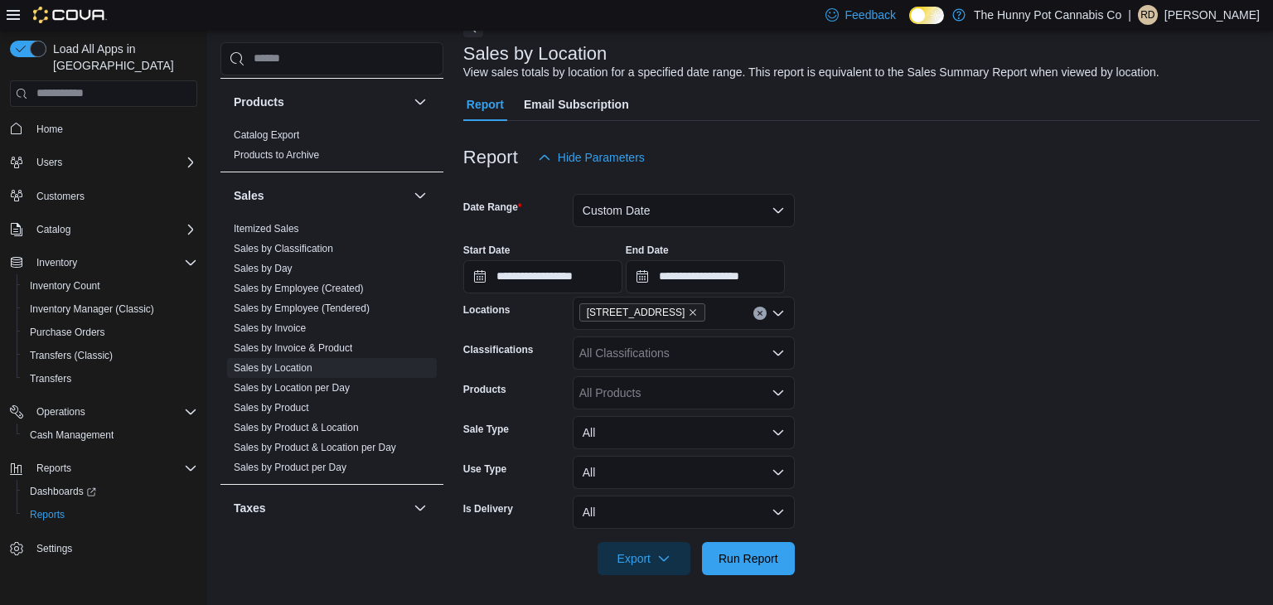
scroll to position [96, 0]
click at [782, 555] on span "Run Report" at bounding box center [748, 555] width 73 height 33
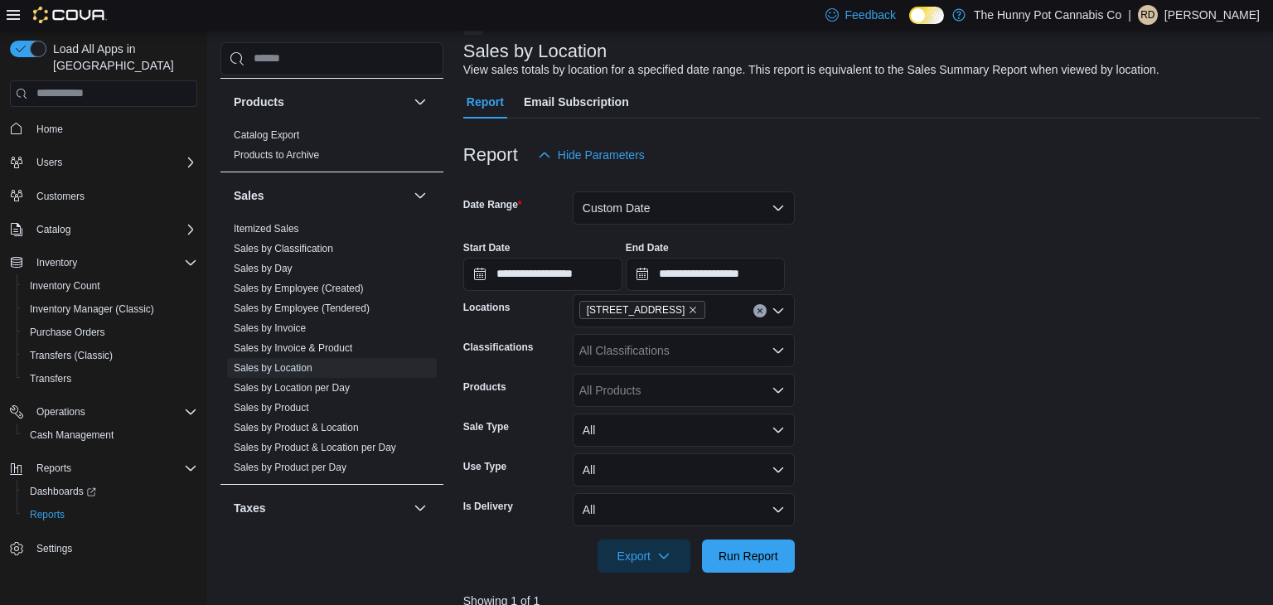
click at [901, 463] on form "**********" at bounding box center [861, 372] width 796 height 401
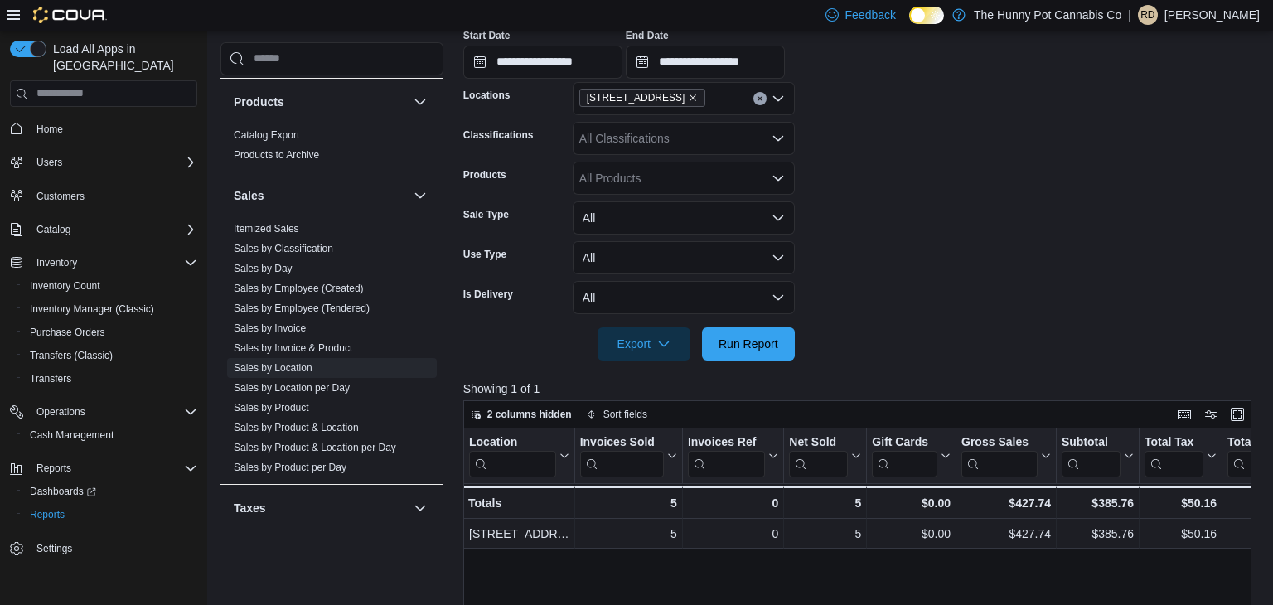
scroll to position [328, 0]
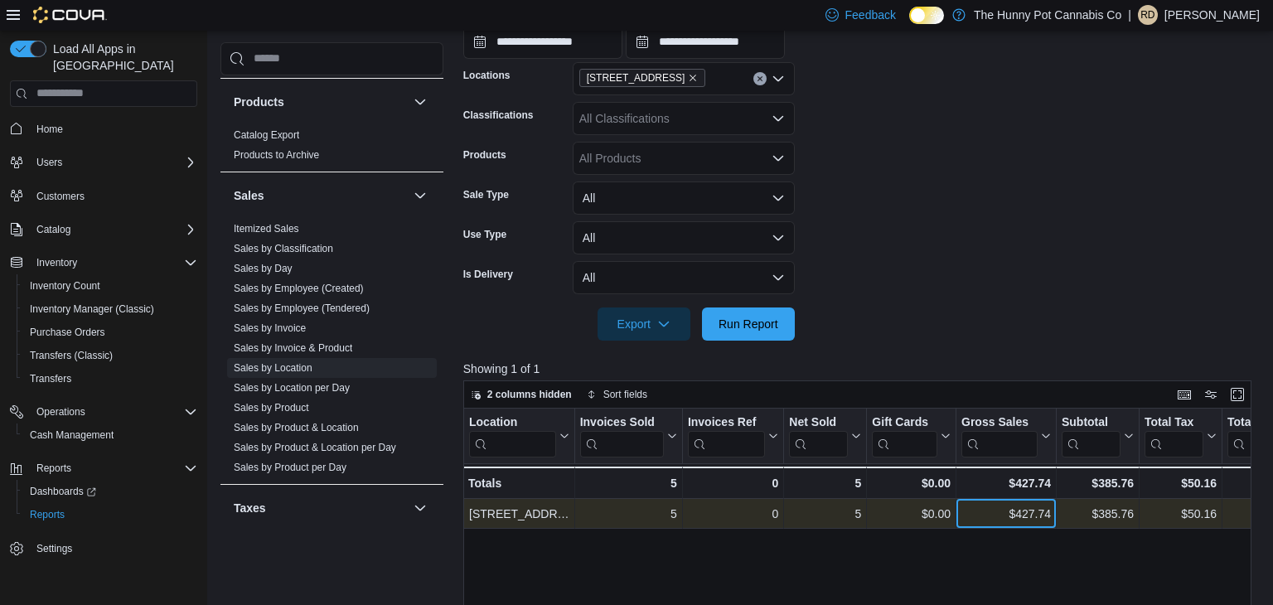
click at [1001, 515] on div "$427.74" at bounding box center [1005, 514] width 89 height 20
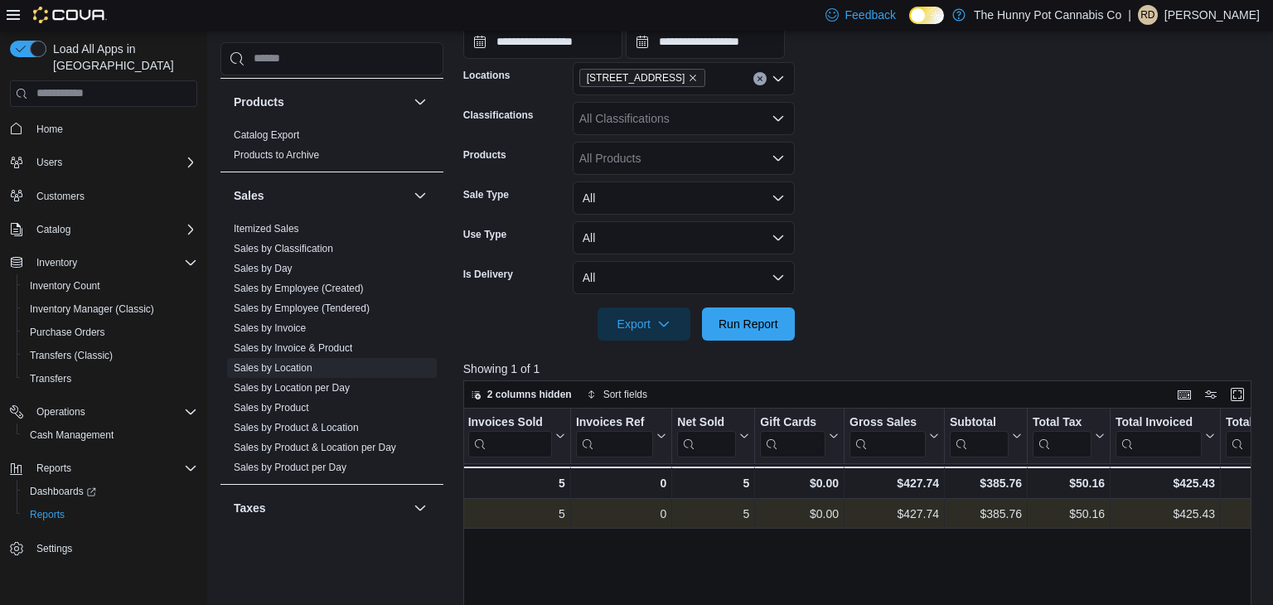
scroll to position [0, 0]
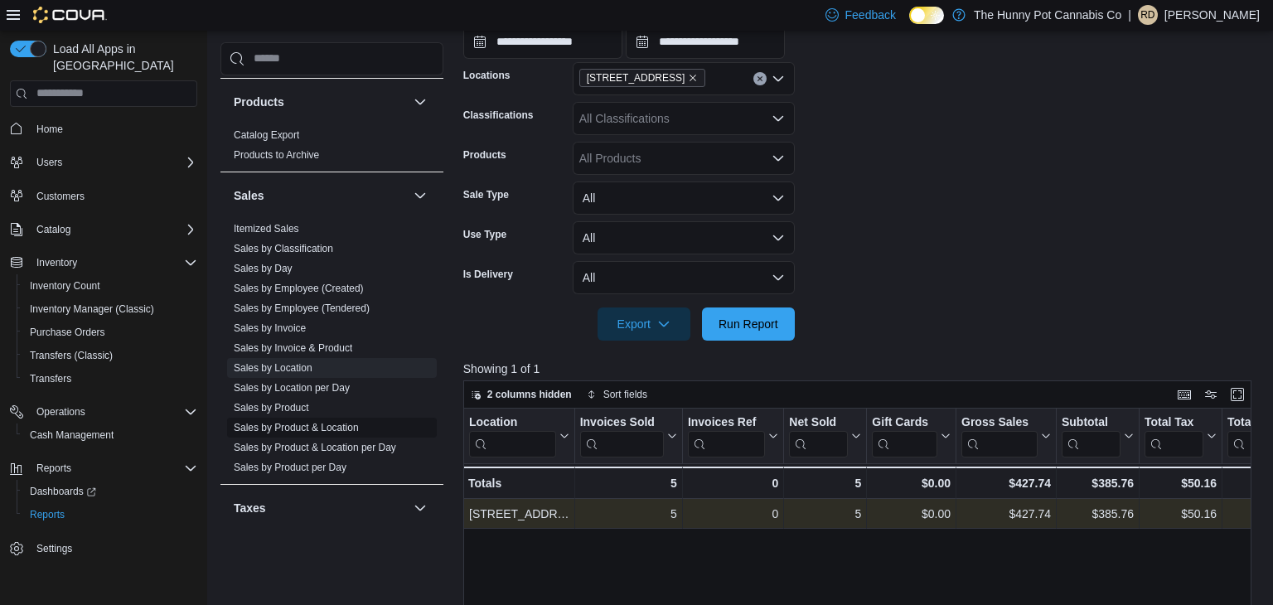
click at [336, 426] on link "Sales by Product & Location" at bounding box center [296, 427] width 125 height 12
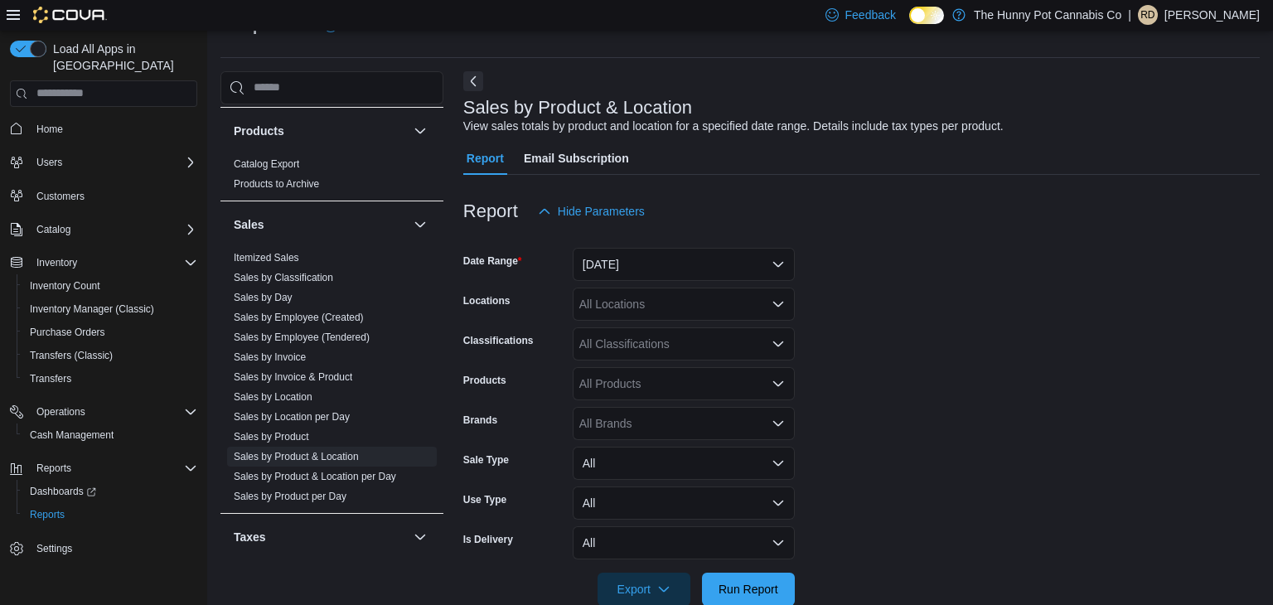
scroll to position [38, 0]
click at [674, 254] on button "Yesterday" at bounding box center [684, 265] width 222 height 33
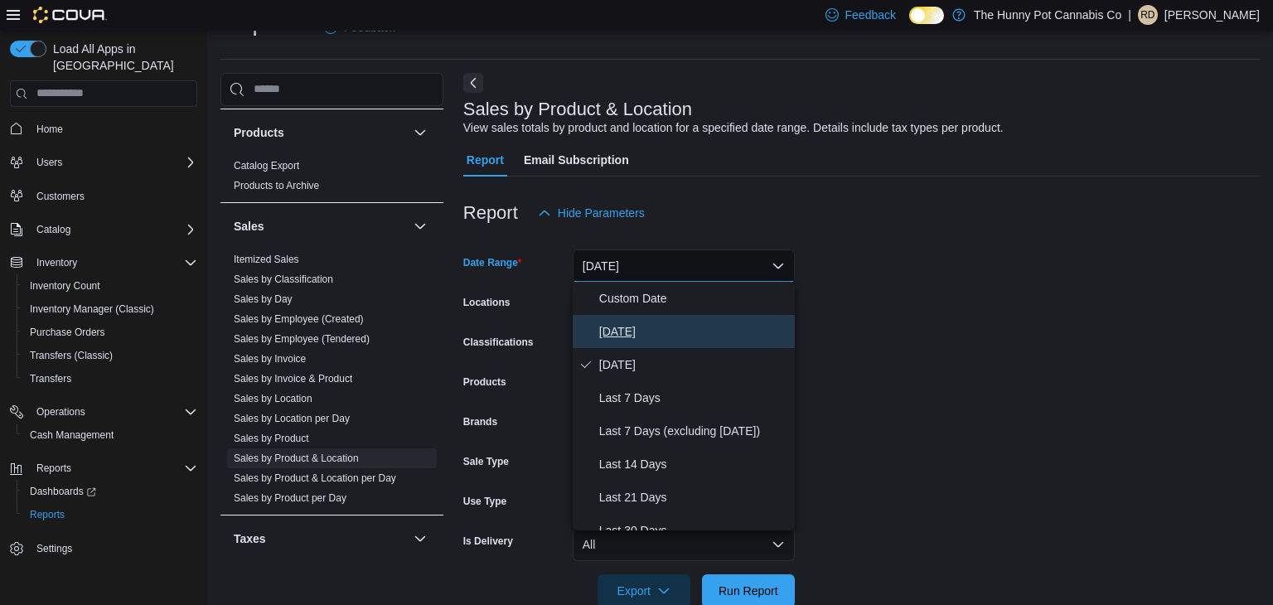
click at [635, 322] on span "Today" at bounding box center [693, 332] width 189 height 20
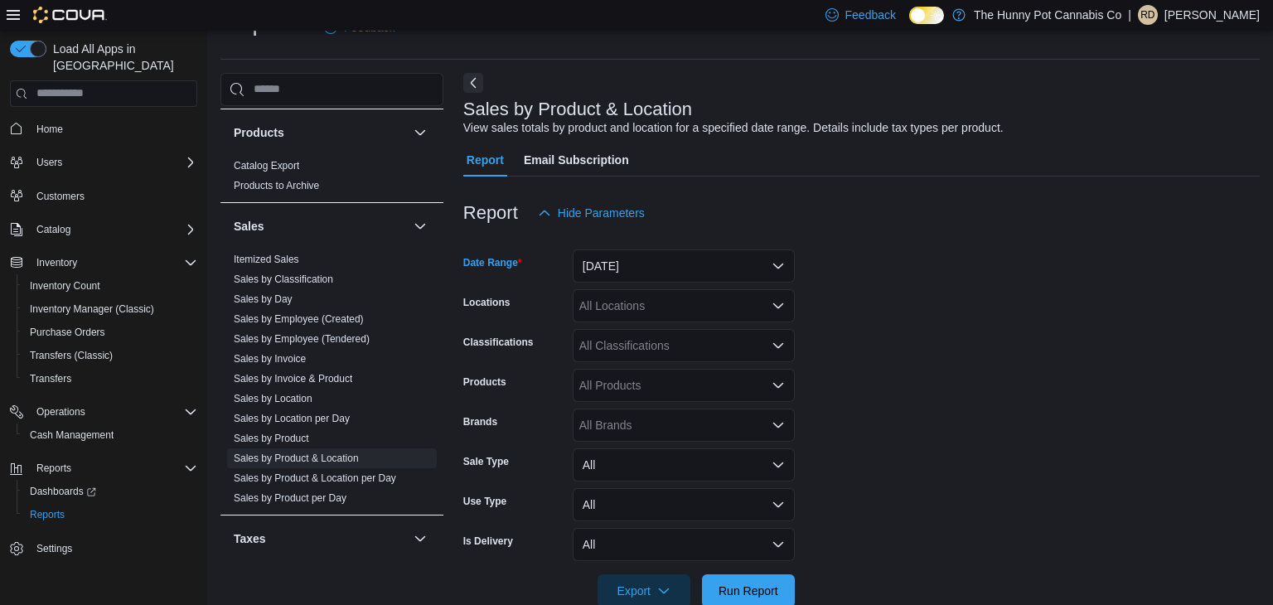
click at [983, 320] on form "Date Range Today Locations All Locations Classifications All Classifications Pr…" at bounding box center [861, 419] width 796 height 378
click at [716, 306] on div "All Locations" at bounding box center [684, 305] width 222 height 33
type input "****"
click at [698, 332] on div "2173 Yonge St" at bounding box center [684, 333] width 202 height 17
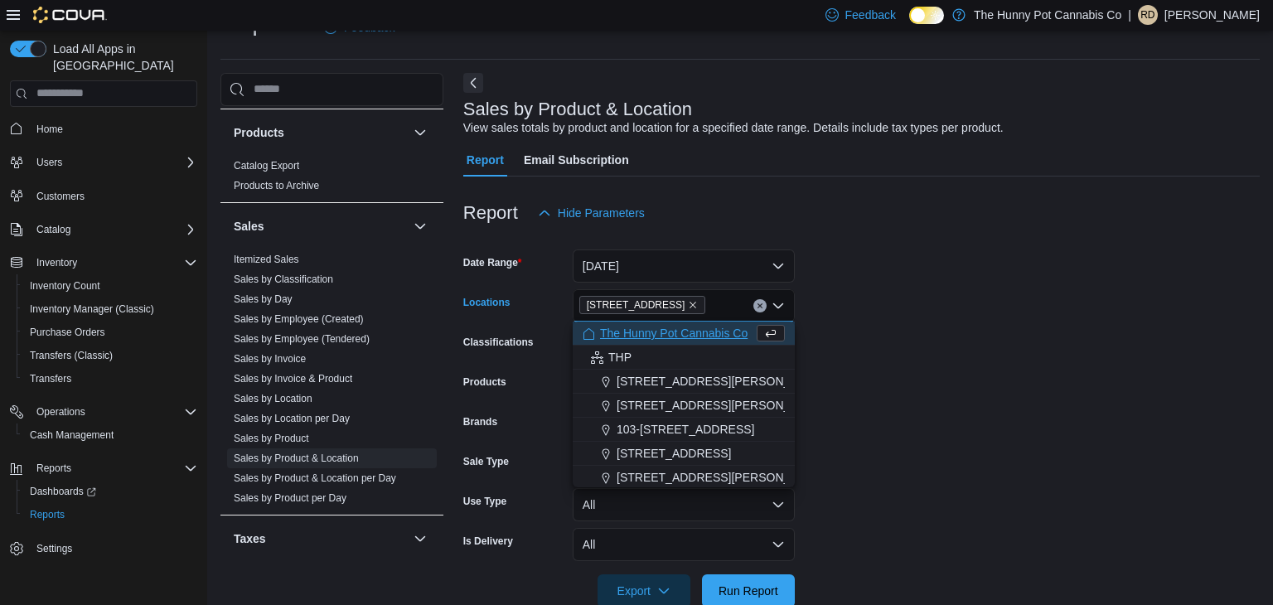
click at [933, 421] on form "Date Range Today Locations 2173 Yonge St Combo box. Selected. 2173 Yonge St. Pr…" at bounding box center [861, 419] width 796 height 378
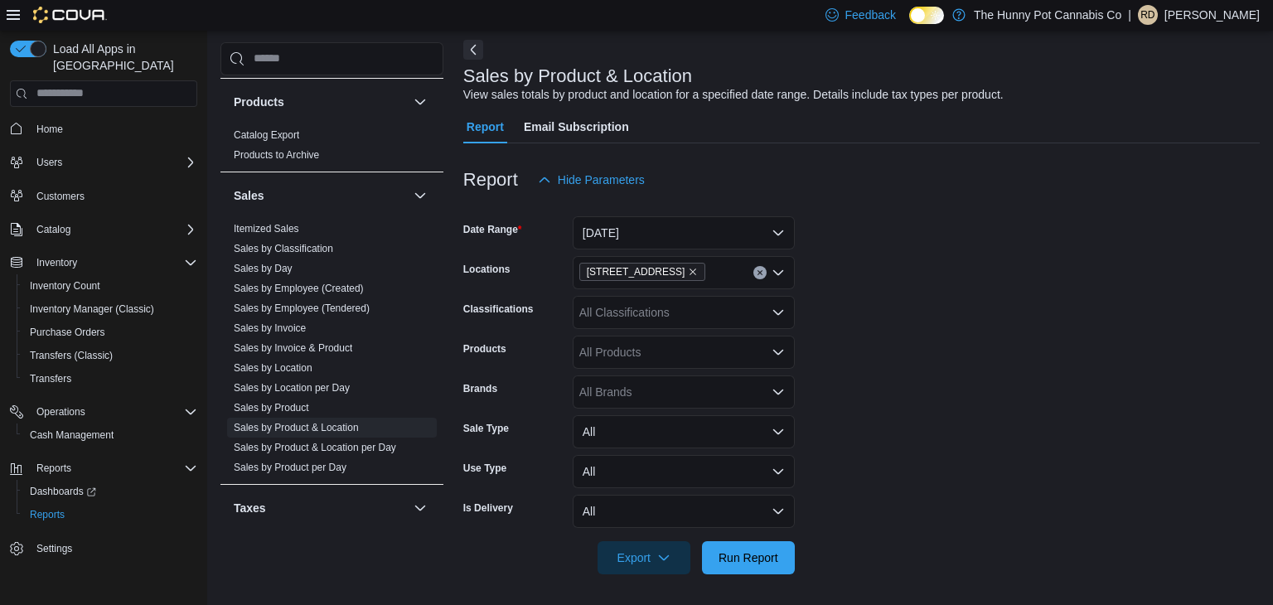
scroll to position [73, 0]
click at [811, 555] on form "Date Range Today Locations 2173 Yonge St Classifications All Classifications Pr…" at bounding box center [861, 384] width 796 height 378
click at [784, 558] on span "Run Report" at bounding box center [748, 555] width 73 height 33
click at [1081, 316] on form "Date Range Today Locations 2173 Yonge St Classifications All Classifications Pr…" at bounding box center [861, 384] width 796 height 378
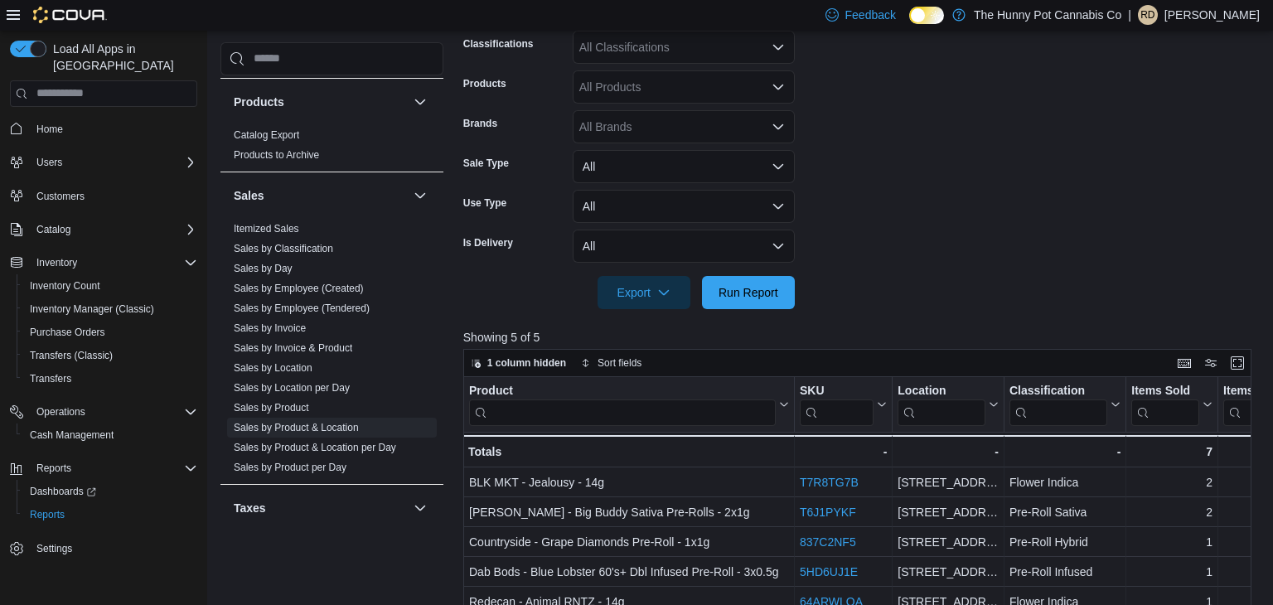
scroll to position [338, 0]
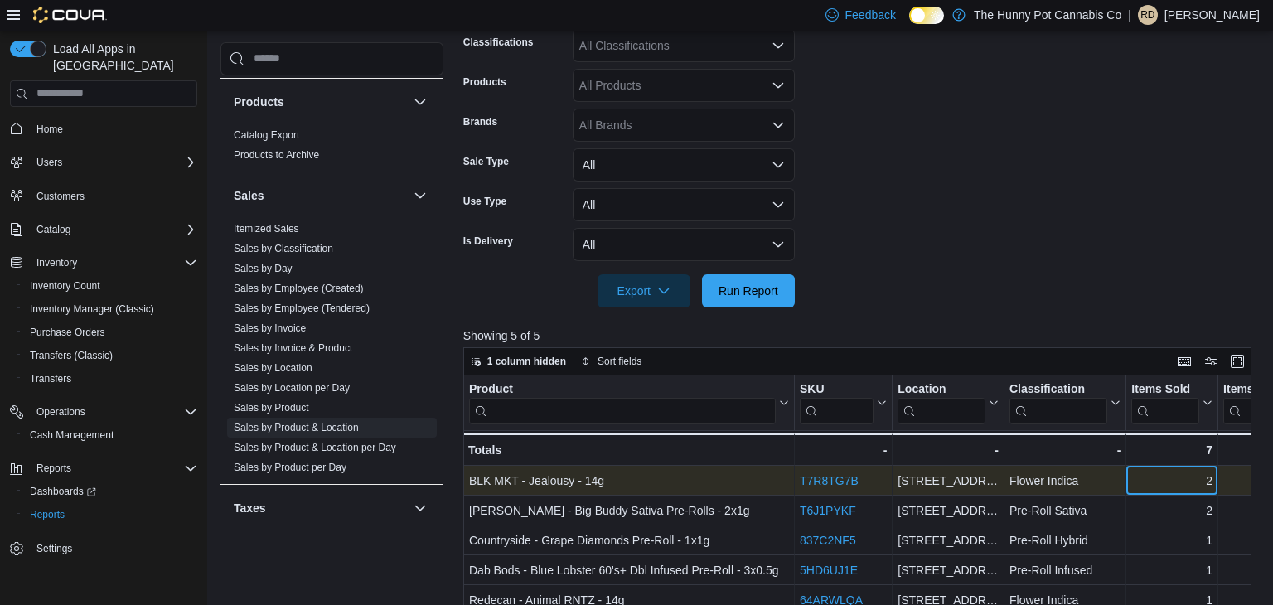
click at [1134, 486] on div "2" at bounding box center [1171, 481] width 81 height 20
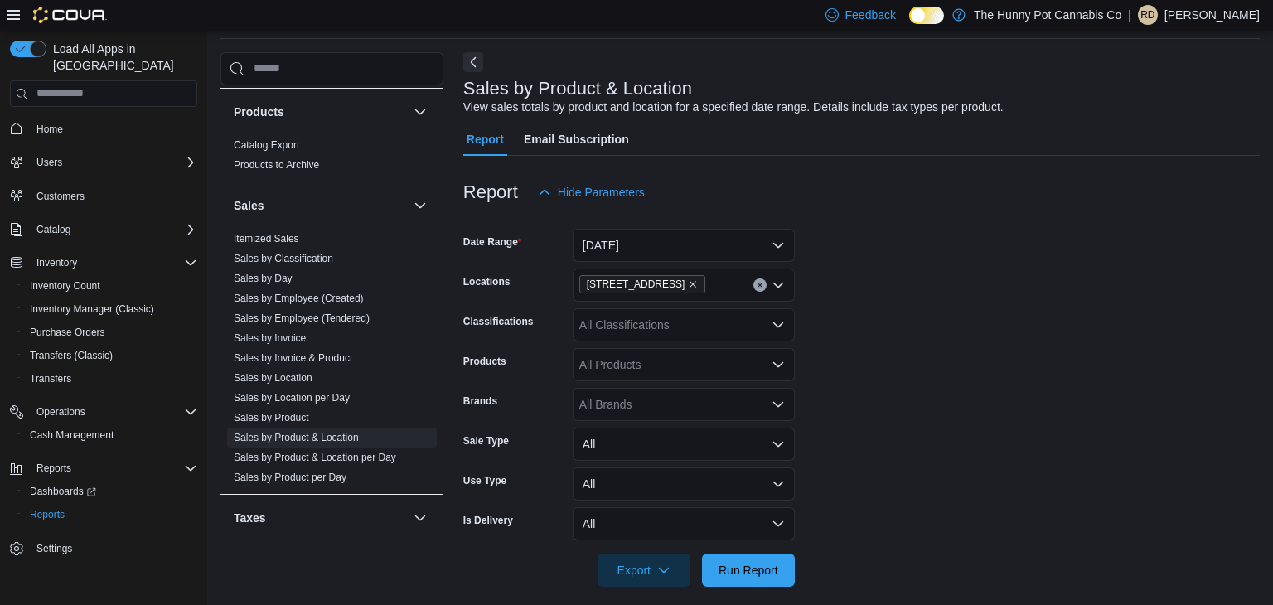
scroll to position [38, 0]
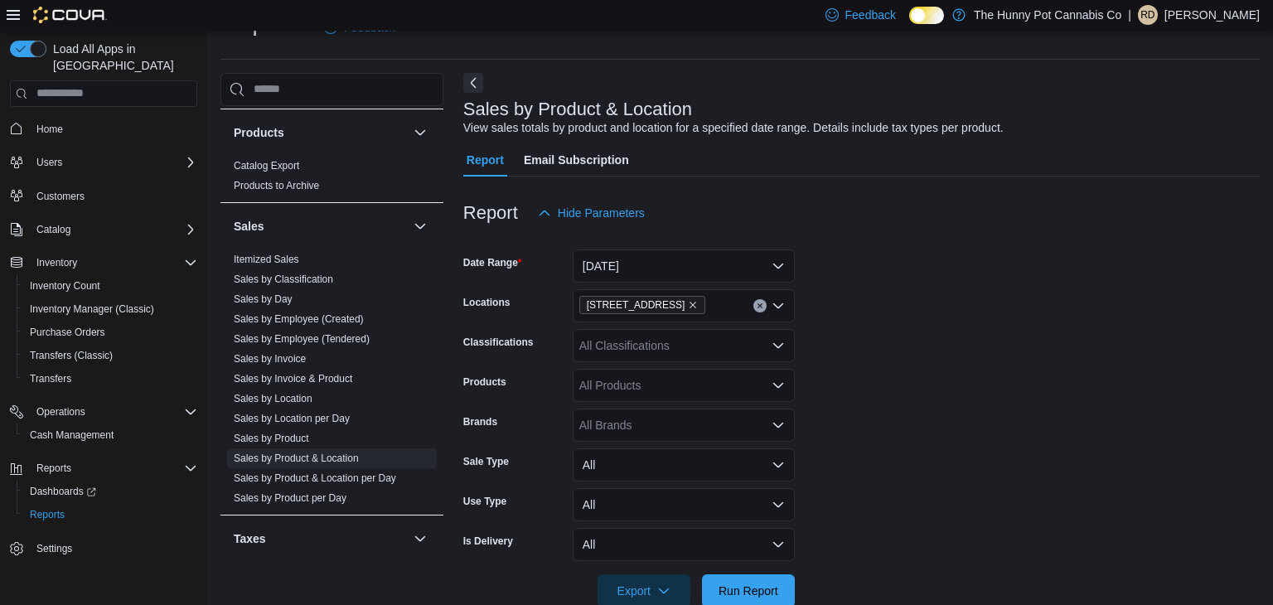
click at [966, 257] on form "Date Range Today Locations 2173 Yonge St Classifications All Classifications Pr…" at bounding box center [861, 419] width 796 height 378
click at [1087, 213] on div "Report Hide Parameters" at bounding box center [861, 212] width 796 height 33
click at [853, 204] on div "Report Hide Parameters" at bounding box center [861, 212] width 796 height 33
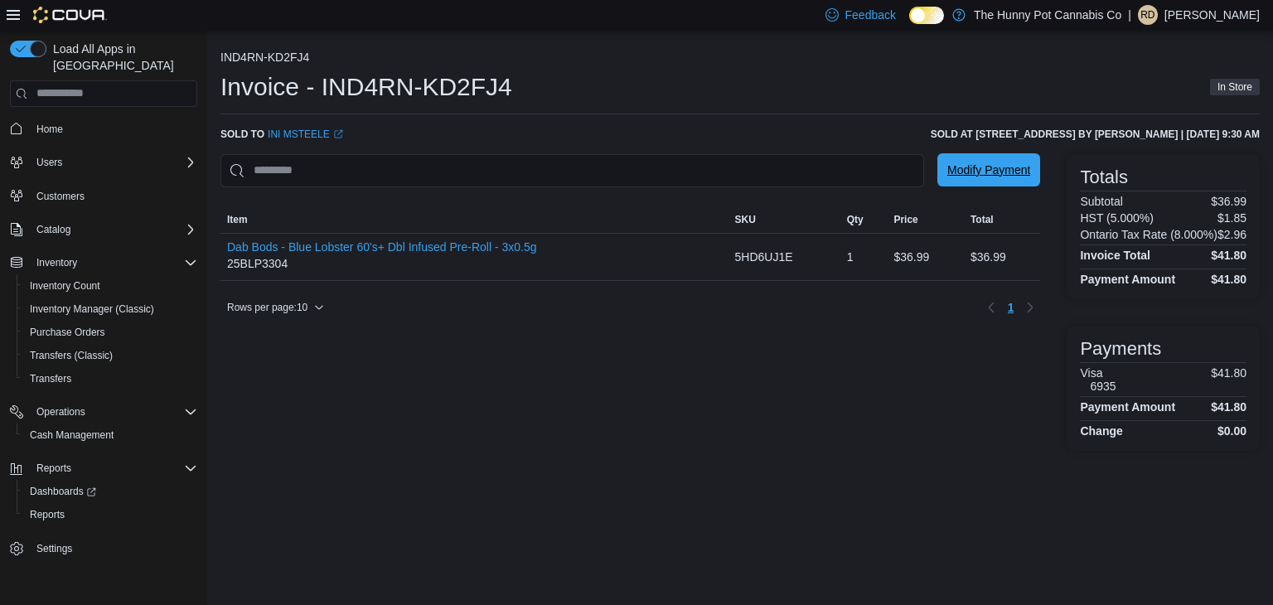
click at [966, 170] on span "Modify Payment" at bounding box center [988, 170] width 83 height 17
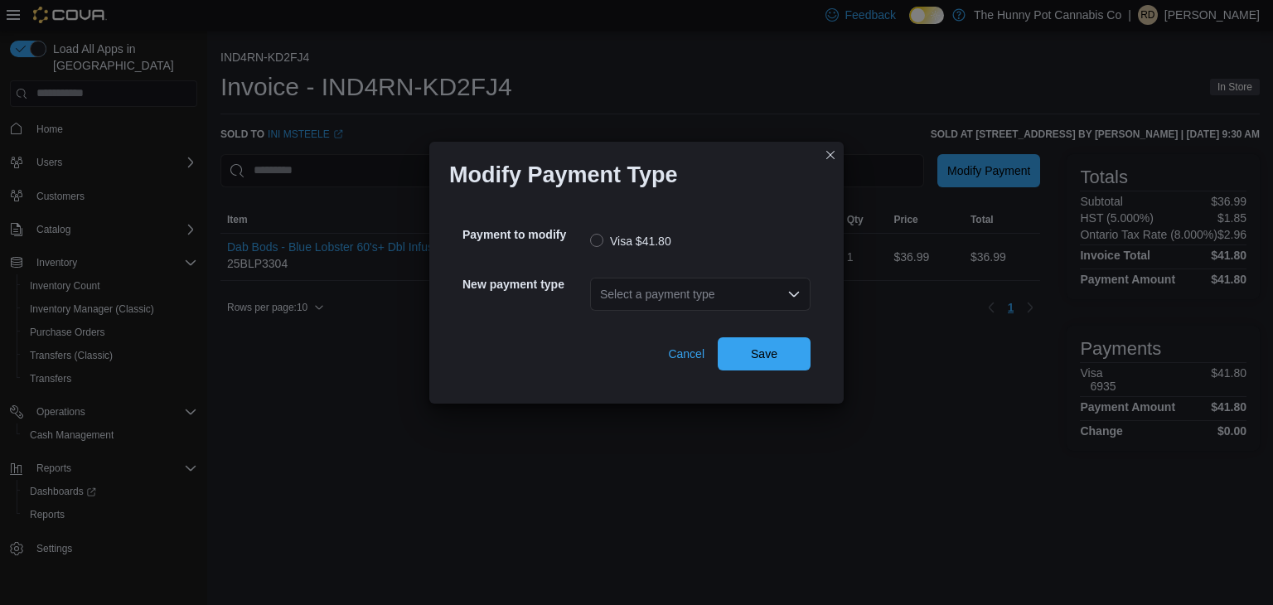
click at [646, 293] on div "Select a payment type" at bounding box center [700, 294] width 220 height 33
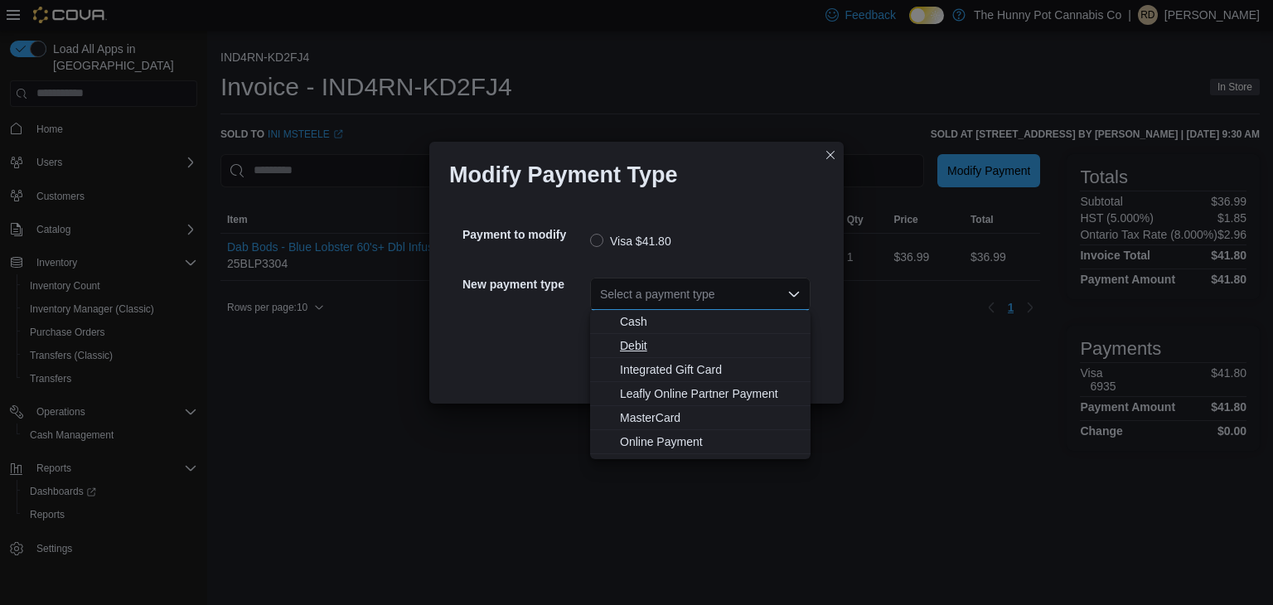
click at [638, 341] on span "Debit" at bounding box center [710, 345] width 181 height 17
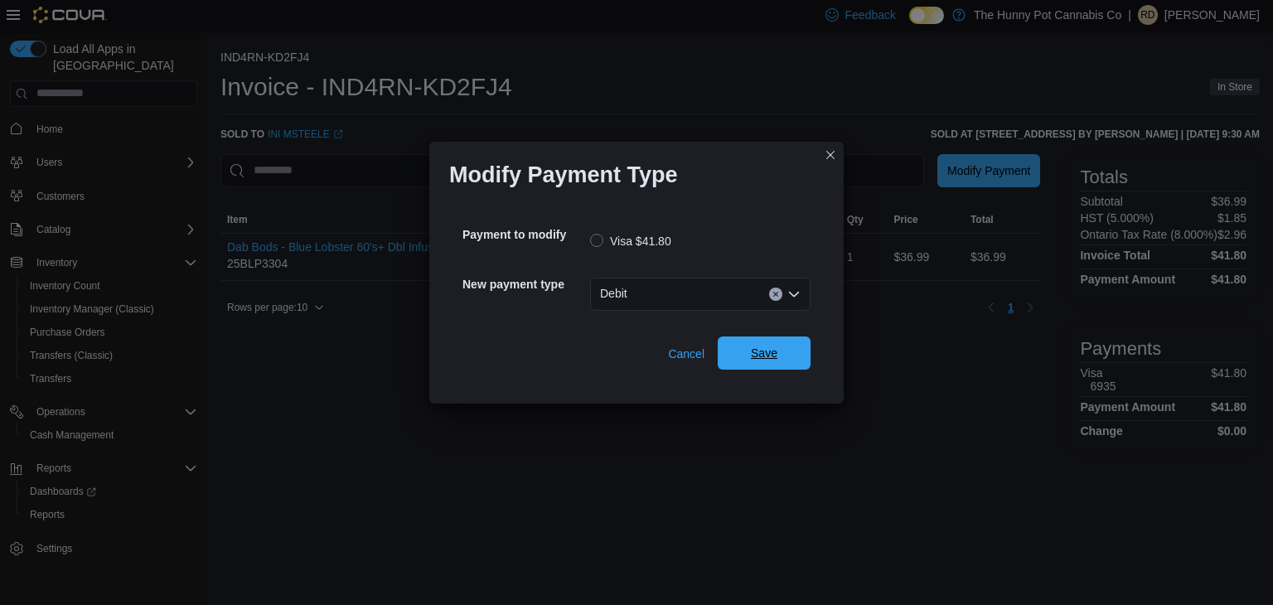
click at [745, 351] on span "Save" at bounding box center [764, 352] width 73 height 33
